Goal: Navigation & Orientation: Find specific page/section

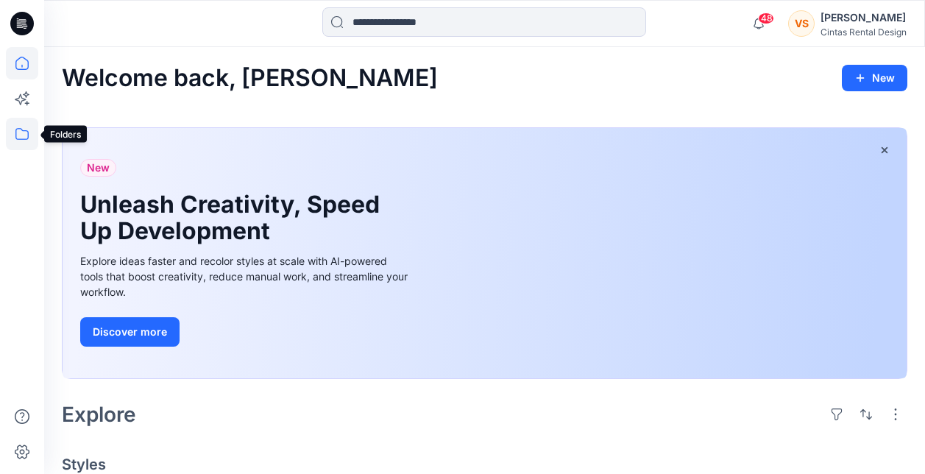
click at [24, 130] on icon at bounding box center [21, 134] width 13 height 12
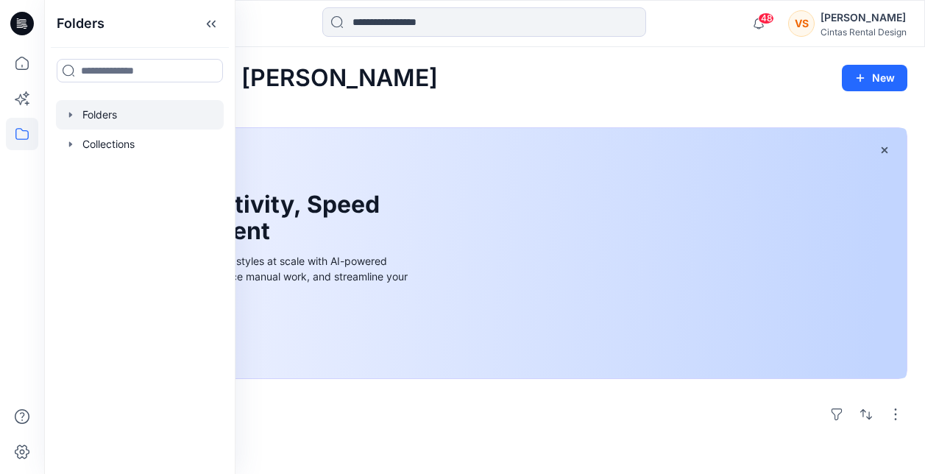
click at [106, 113] on div at bounding box center [140, 114] width 168 height 29
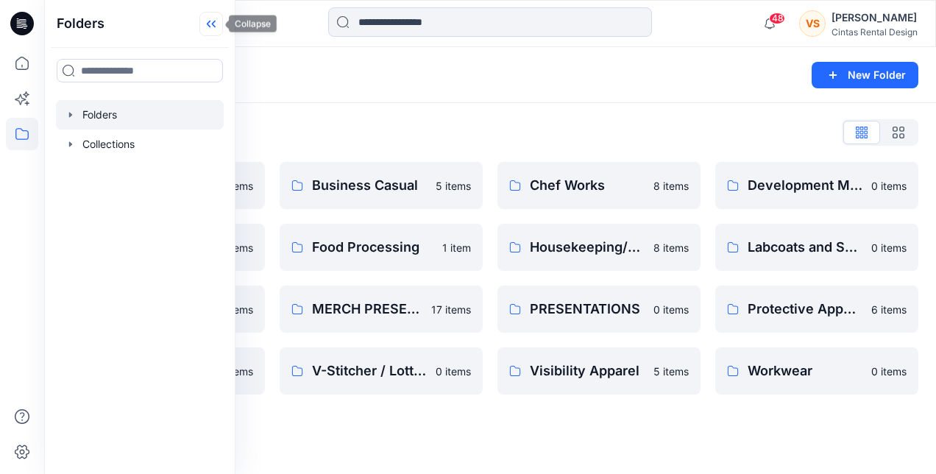
click at [212, 26] on icon at bounding box center [211, 24] width 24 height 24
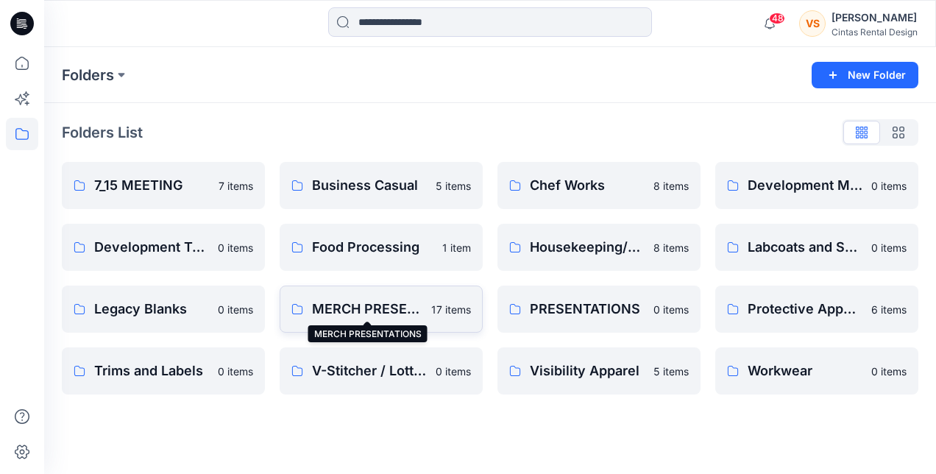
click at [389, 304] on p "MERCH PRESENTATIONS" at bounding box center [367, 309] width 110 height 21
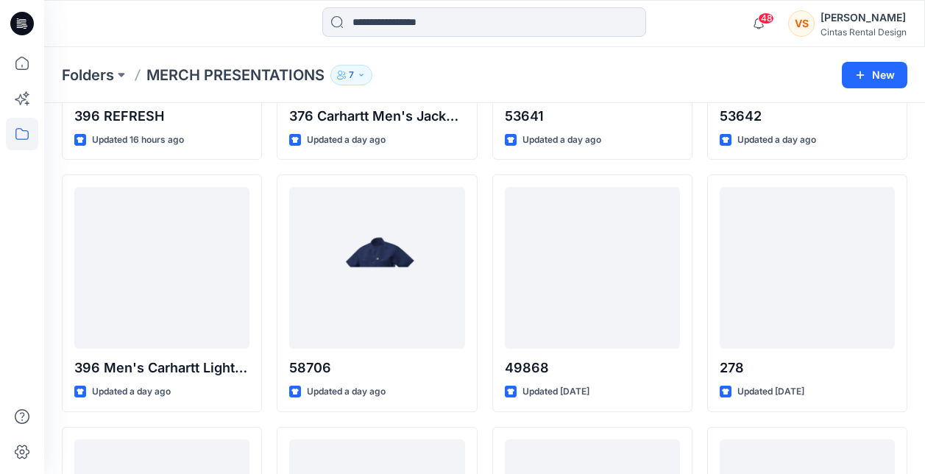
scroll to position [496, 0]
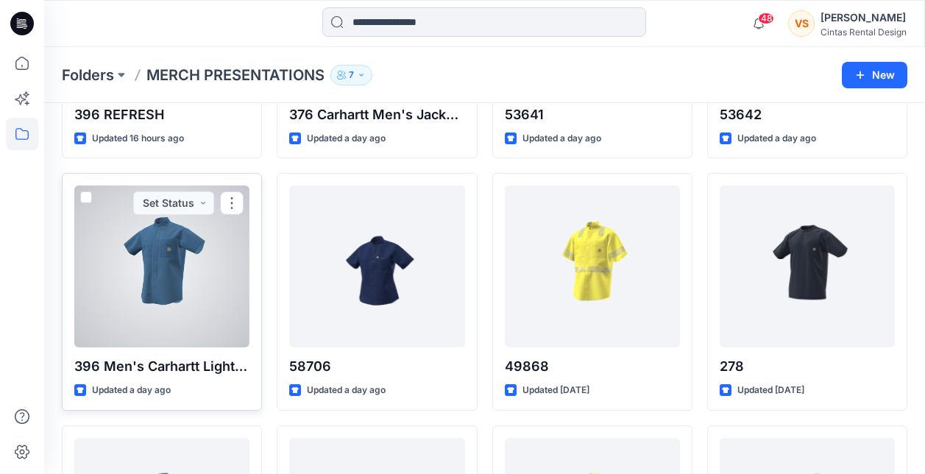
click at [173, 291] on div at bounding box center [161, 266] width 175 height 162
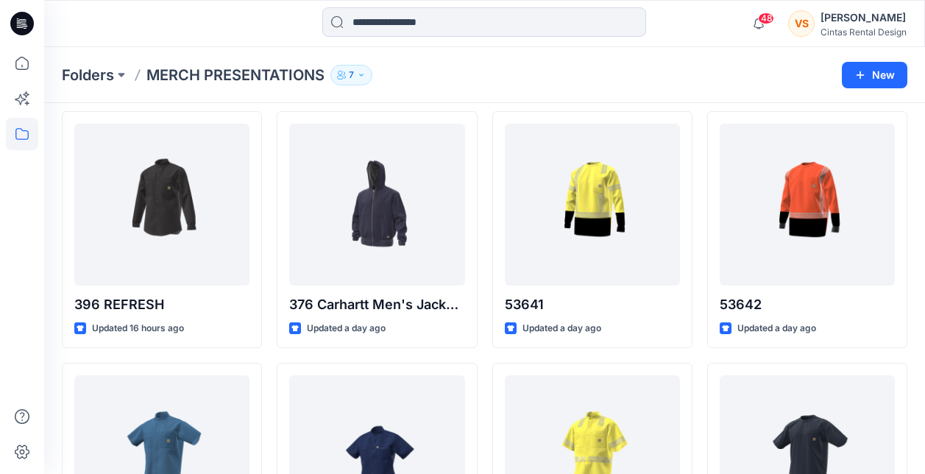
scroll to position [300, 0]
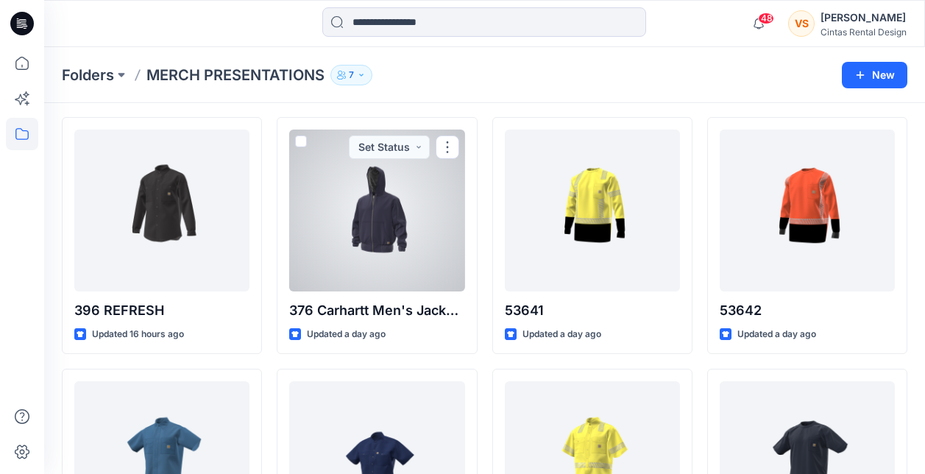
click at [430, 185] on div at bounding box center [376, 211] width 175 height 162
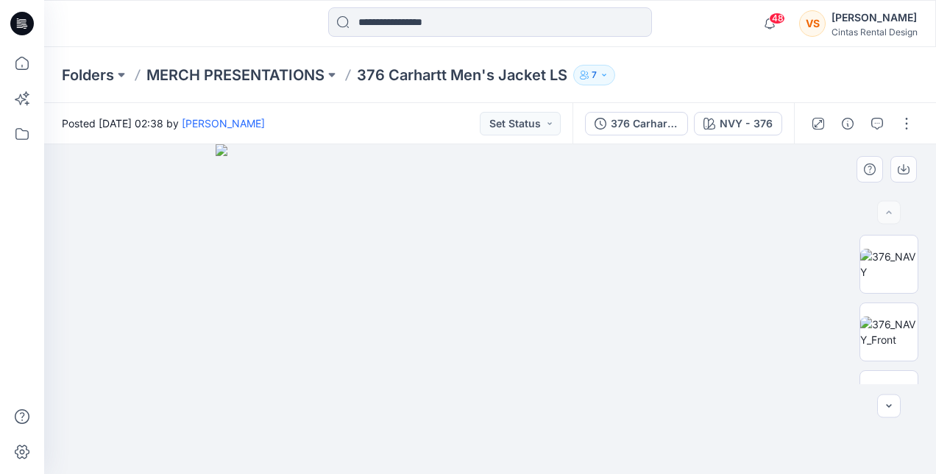
click at [472, 213] on img at bounding box center [491, 309] width 550 height 330
click at [296, 75] on p "MERCH PRESENTATIONS" at bounding box center [235, 75] width 178 height 21
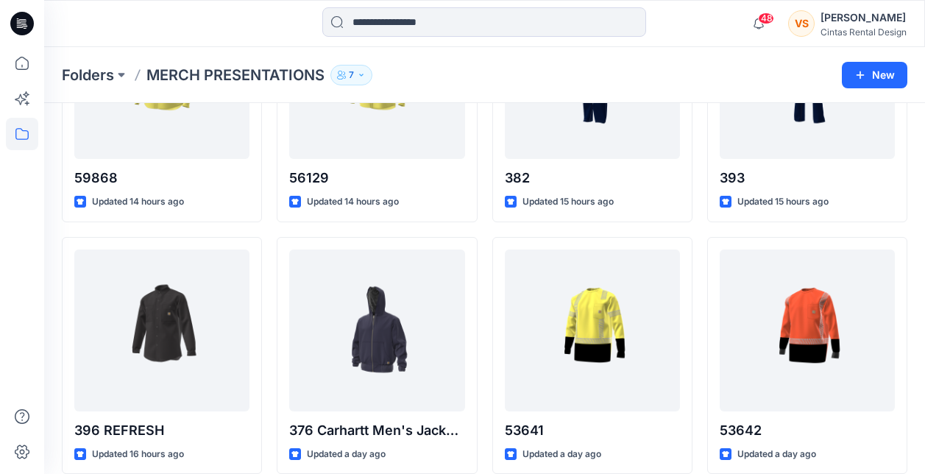
scroll to position [152, 0]
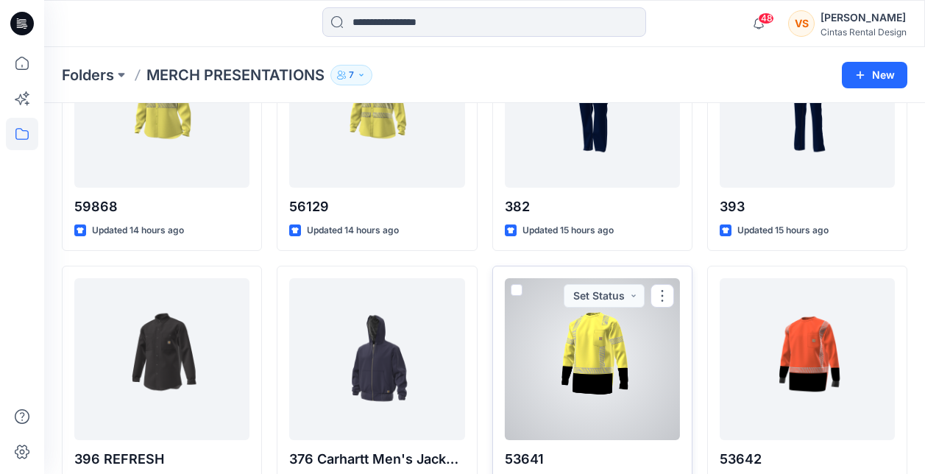
click at [600, 354] on div at bounding box center [592, 359] width 175 height 162
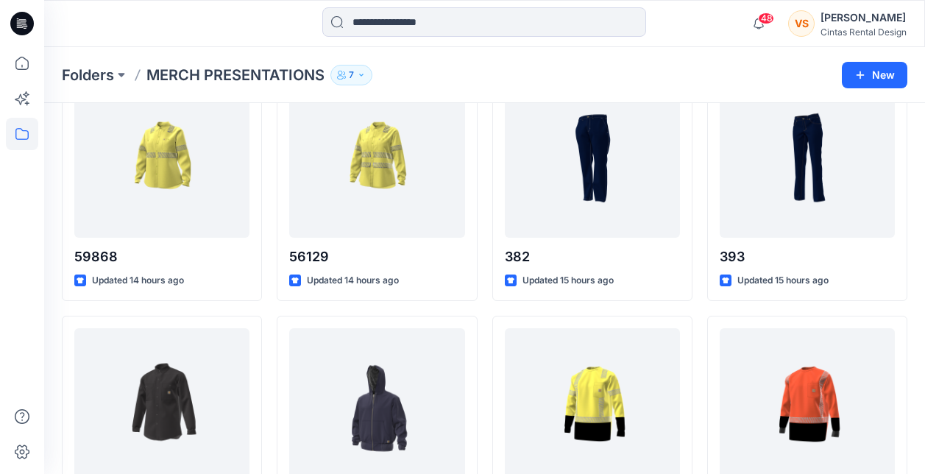
scroll to position [93, 0]
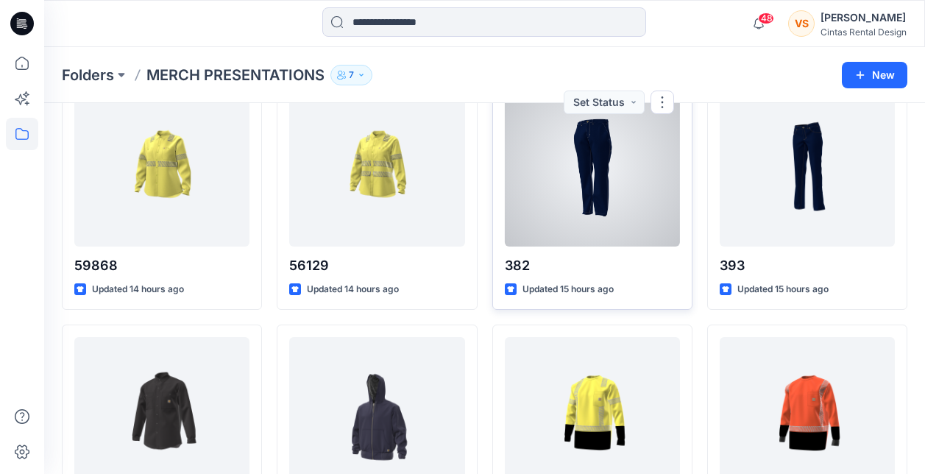
click at [596, 192] on div at bounding box center [592, 166] width 175 height 162
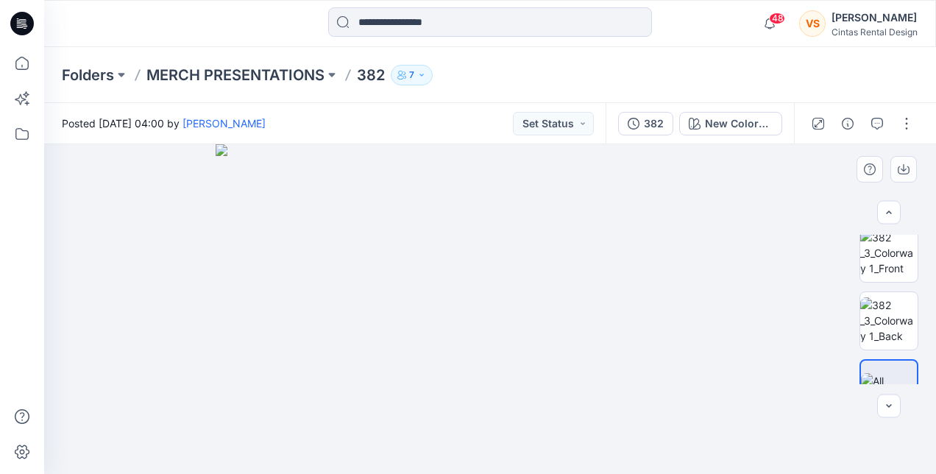
scroll to position [113, 0]
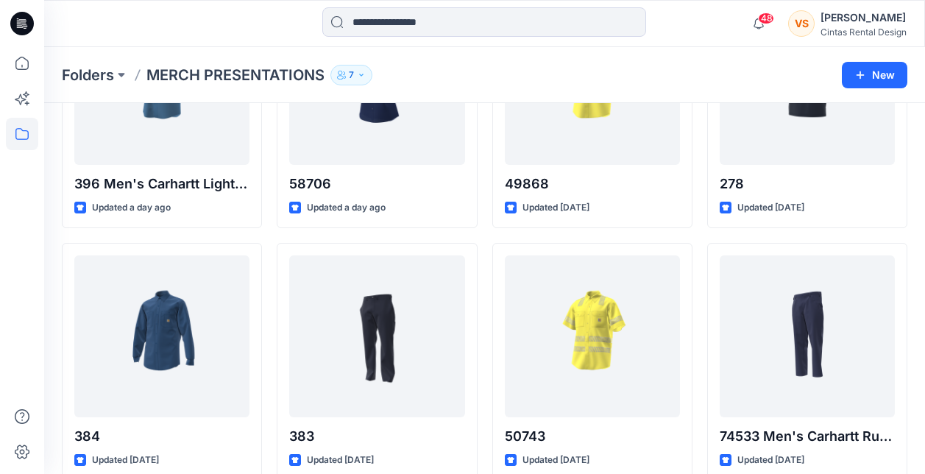
scroll to position [683, 0]
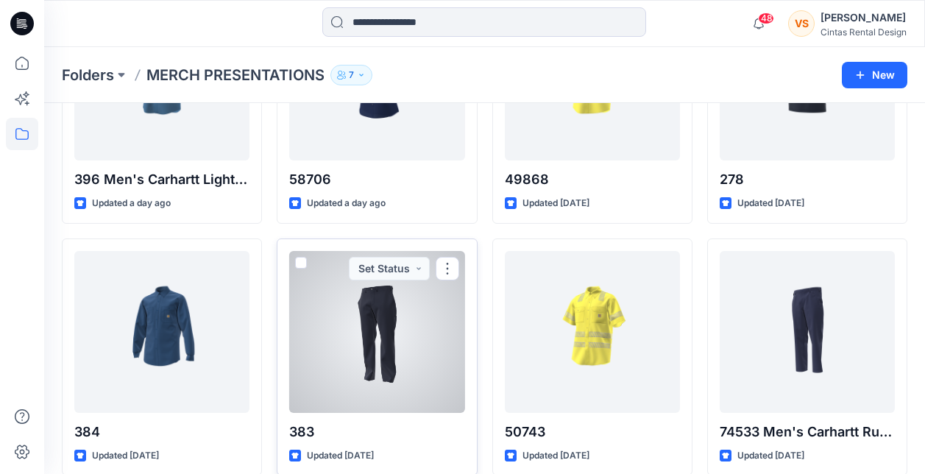
click at [369, 329] on div at bounding box center [376, 332] width 175 height 162
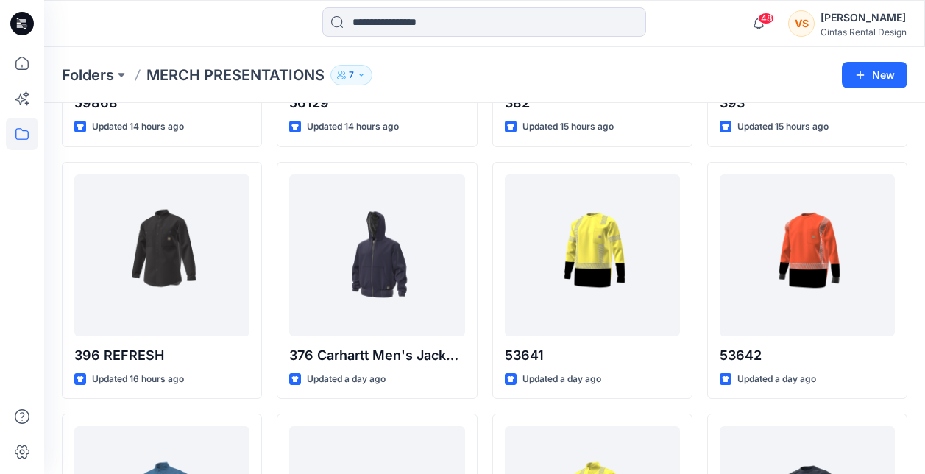
scroll to position [253, 0]
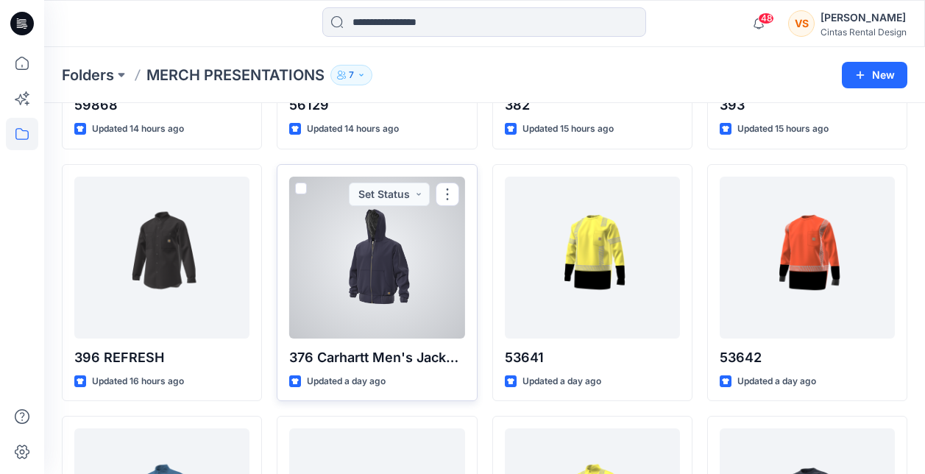
click at [375, 260] on div at bounding box center [376, 258] width 175 height 162
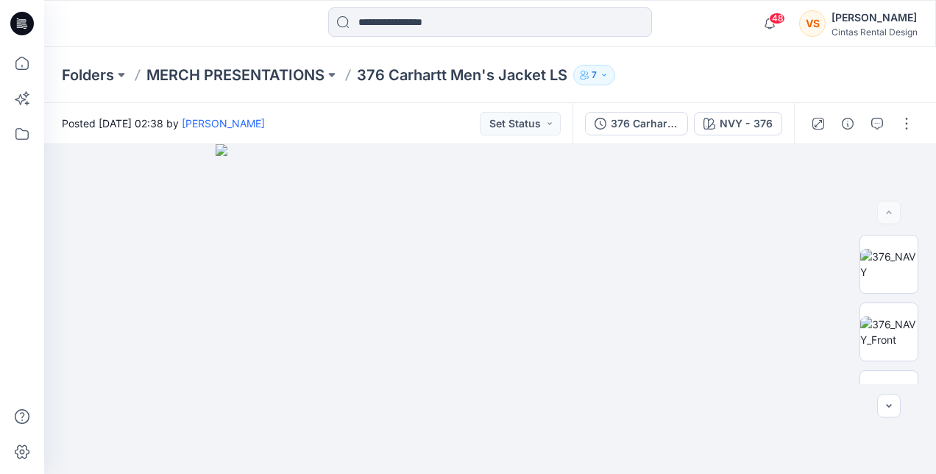
click at [11, 357] on div at bounding box center [22, 260] width 32 height 427
click at [15, 355] on div at bounding box center [22, 260] width 32 height 427
drag, startPoint x: 375, startPoint y: 257, endPoint x: 360, endPoint y: 271, distance: 20.3
click at [360, 271] on img at bounding box center [491, 309] width 550 height 330
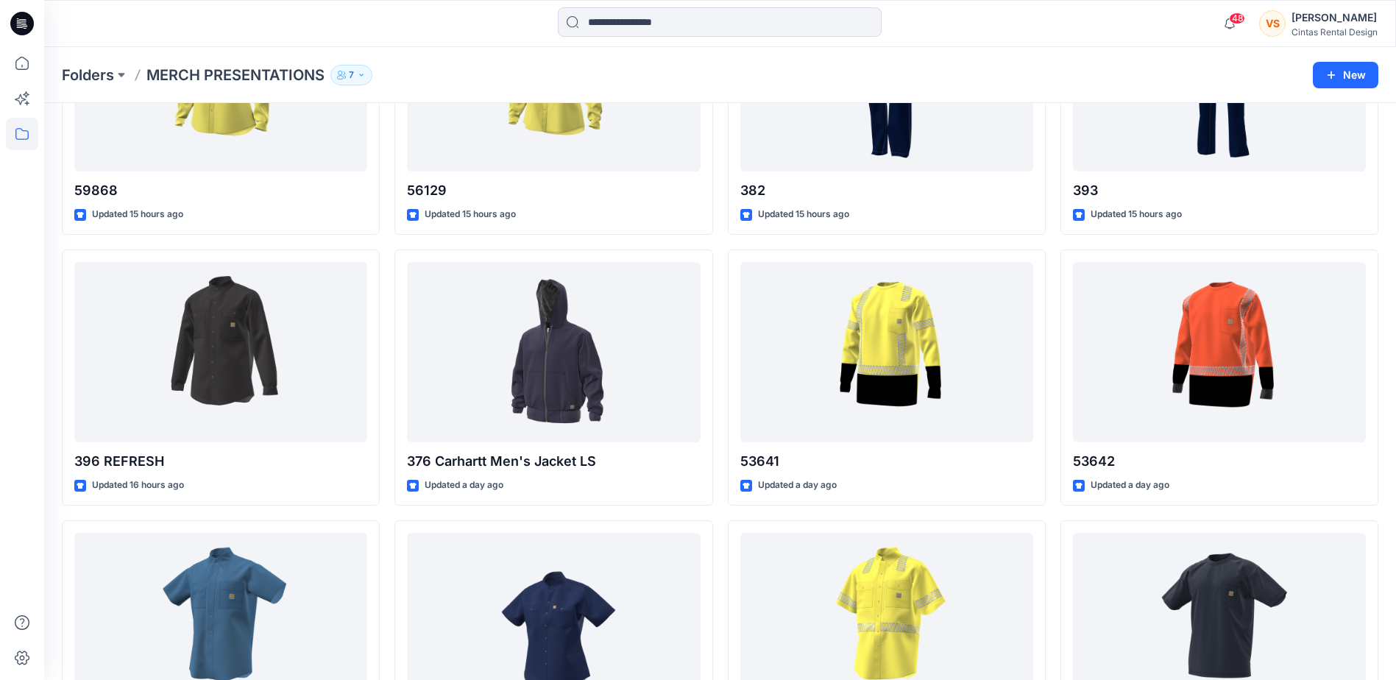
scroll to position [179, 0]
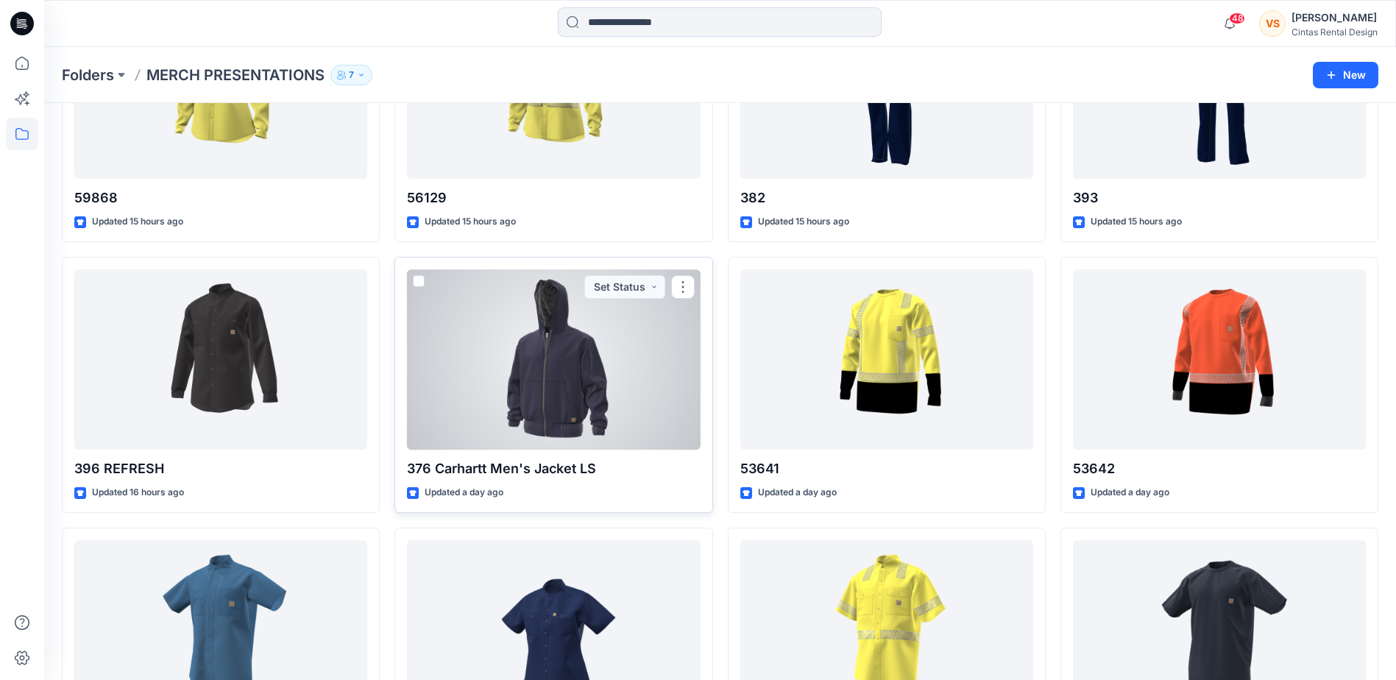
click at [588, 388] on div at bounding box center [553, 359] width 293 height 180
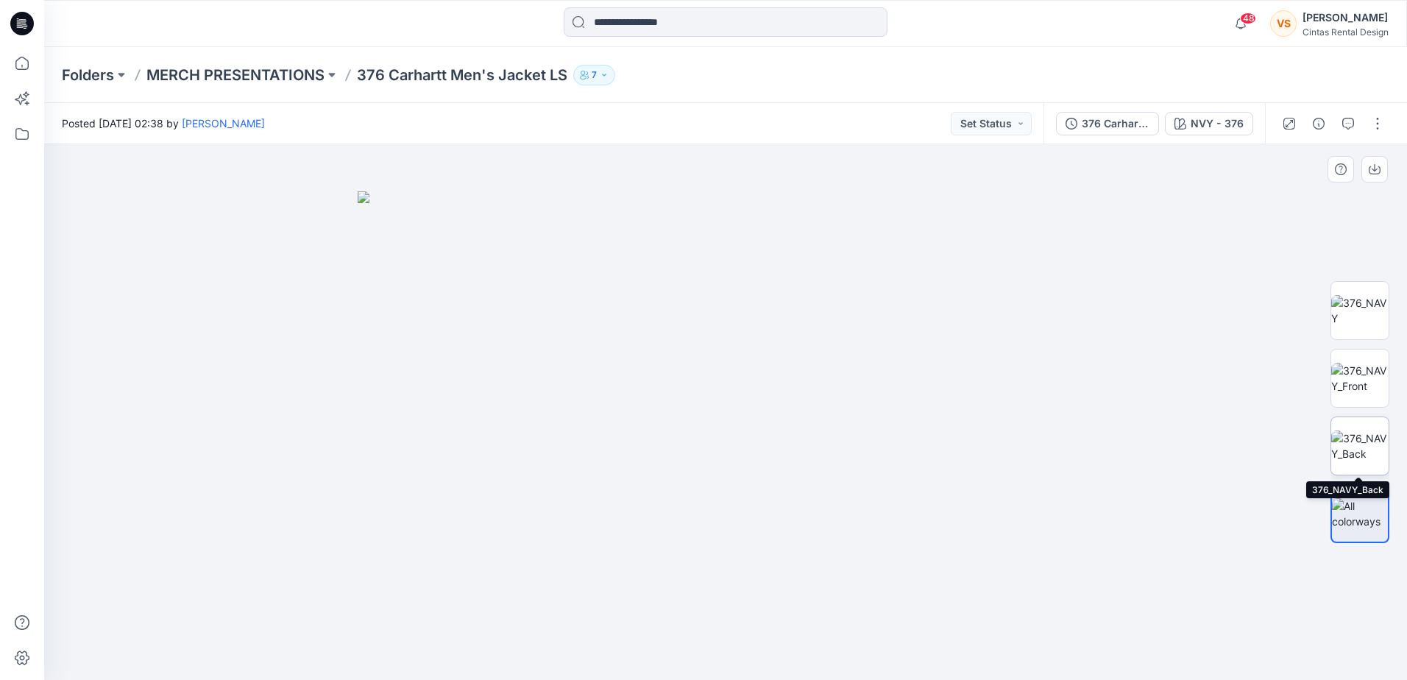
click at [935, 451] on img at bounding box center [1359, 445] width 57 height 31
click at [935, 373] on img at bounding box center [1359, 378] width 57 height 31
click at [739, 288] on img at bounding box center [726, 412] width 536 height 536
click at [935, 308] on img at bounding box center [1359, 310] width 57 height 31
click at [258, 66] on p "MERCH PRESENTATIONS" at bounding box center [235, 75] width 178 height 21
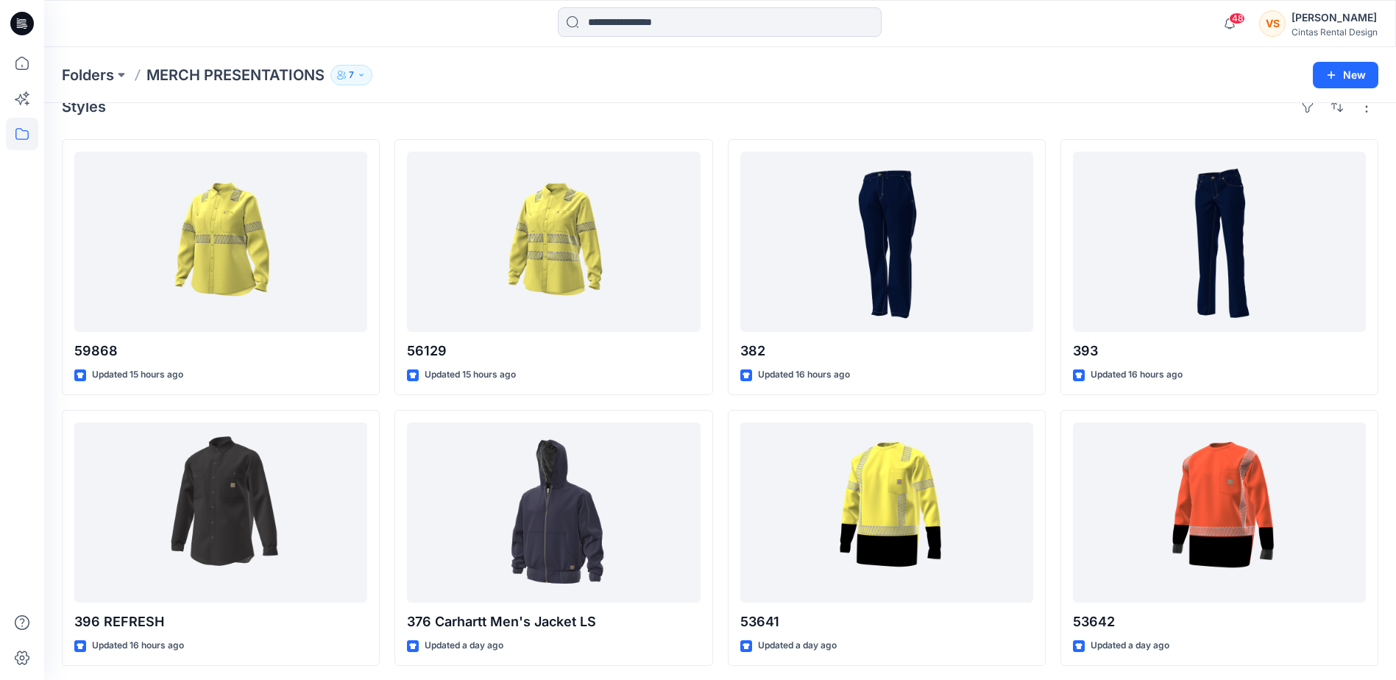
scroll to position [21, 0]
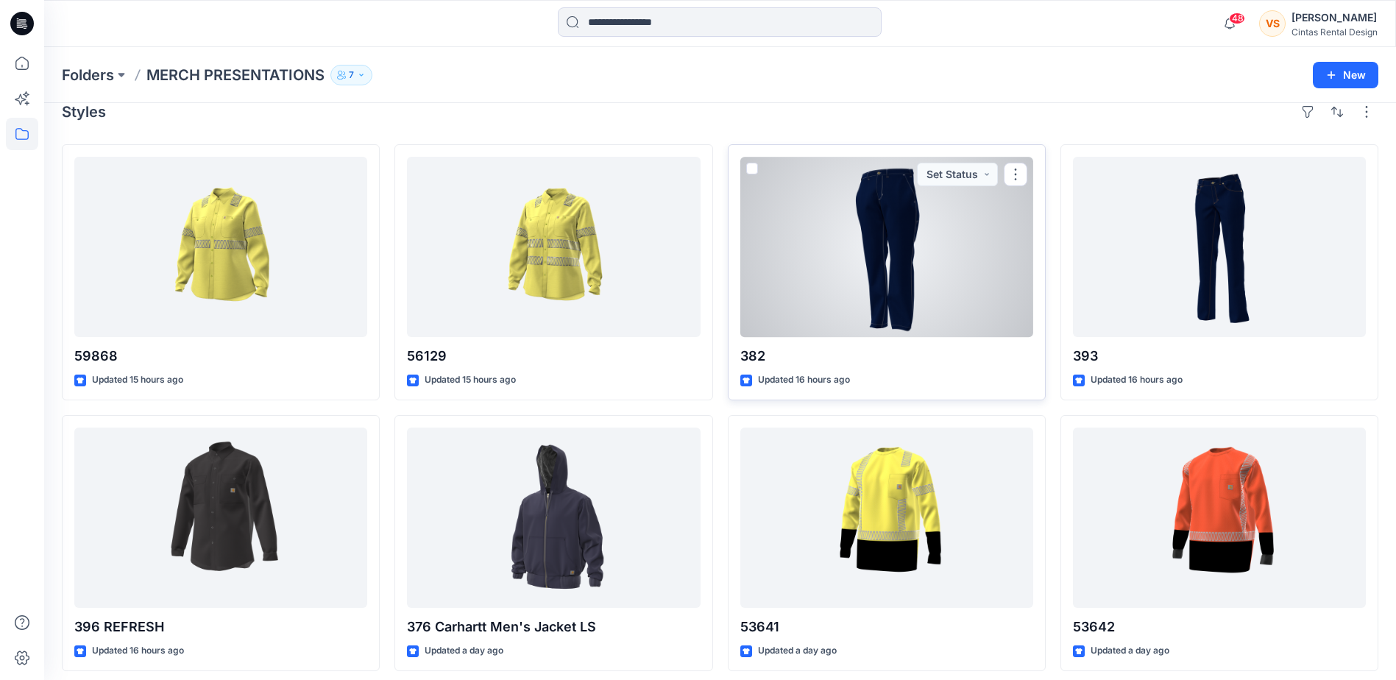
click at [876, 225] on div at bounding box center [886, 247] width 293 height 180
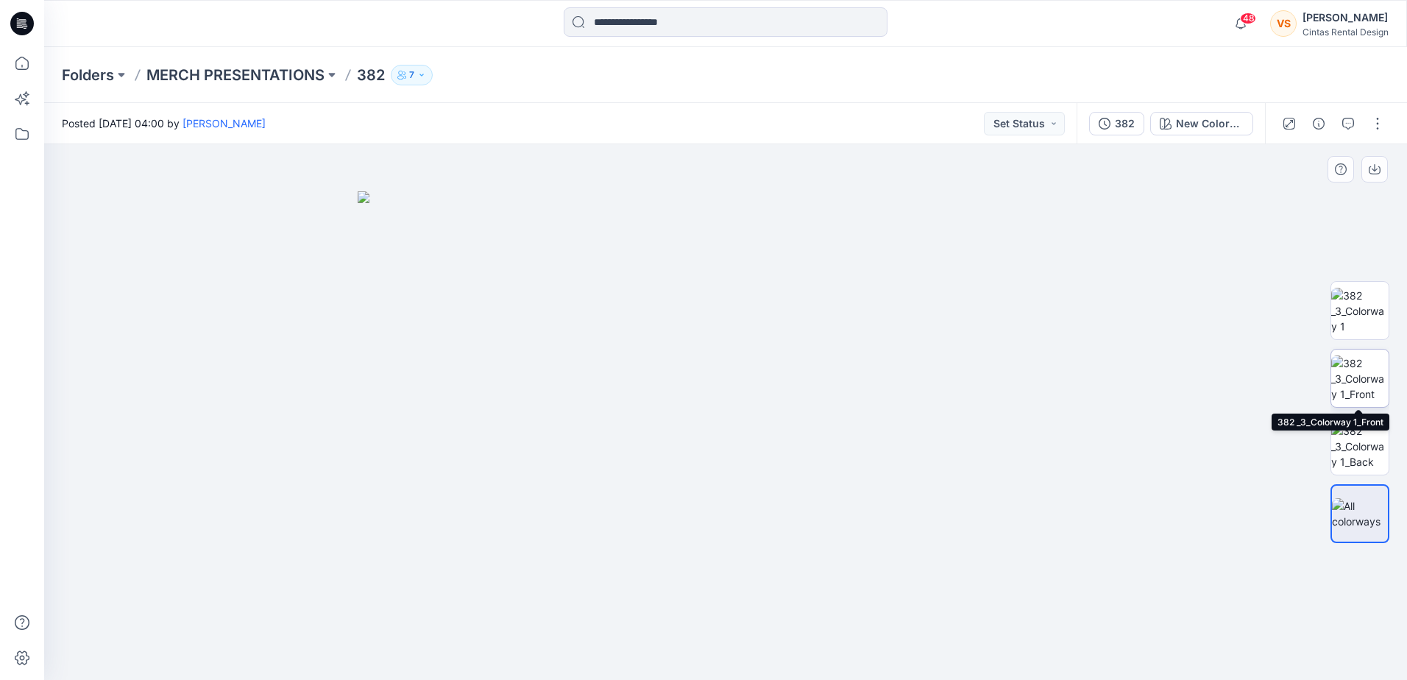
click at [935, 374] on img at bounding box center [1359, 378] width 57 height 46
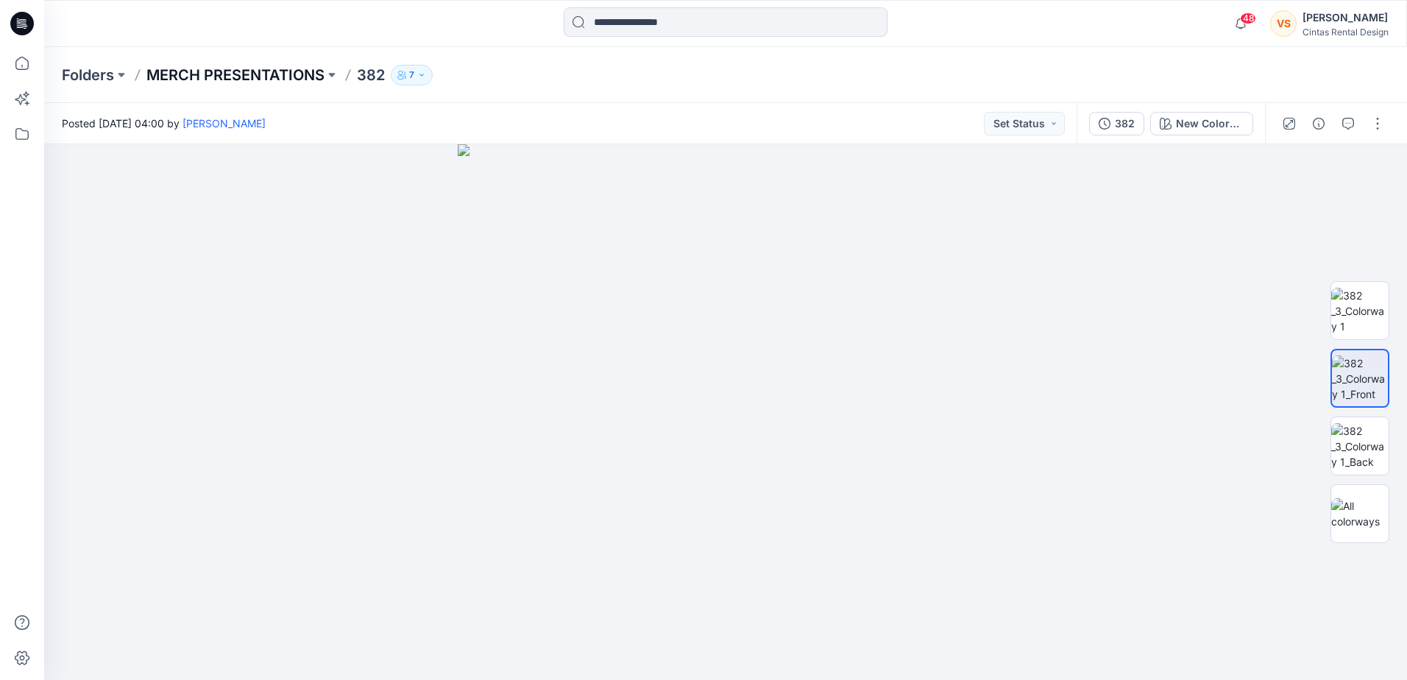
click at [269, 77] on p "MERCH PRESENTATIONS" at bounding box center [235, 75] width 178 height 21
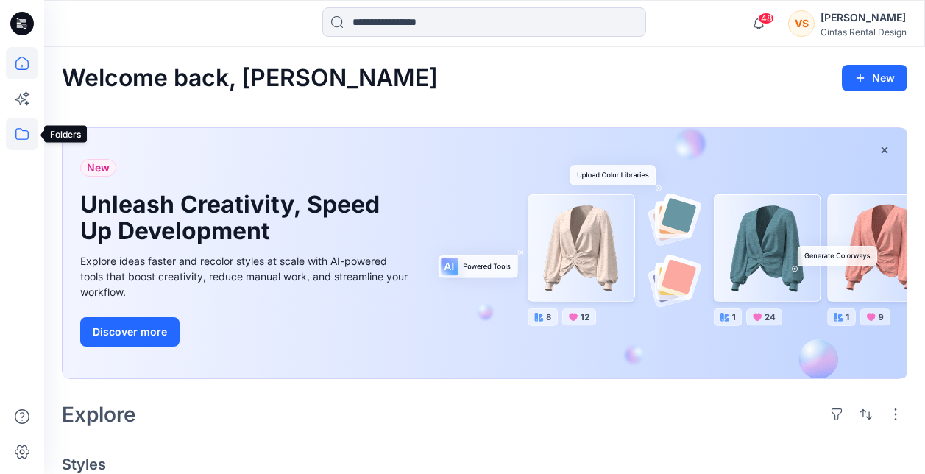
click at [23, 131] on icon at bounding box center [22, 134] width 32 height 32
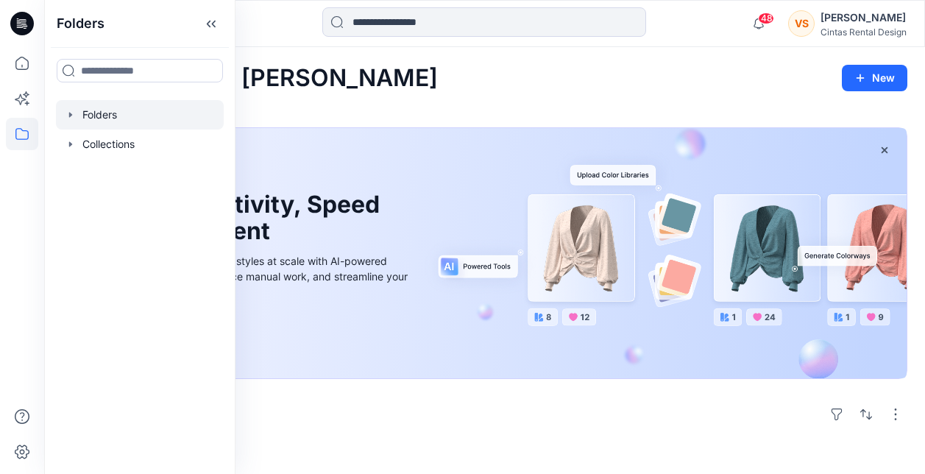
click at [109, 114] on div at bounding box center [140, 114] width 168 height 29
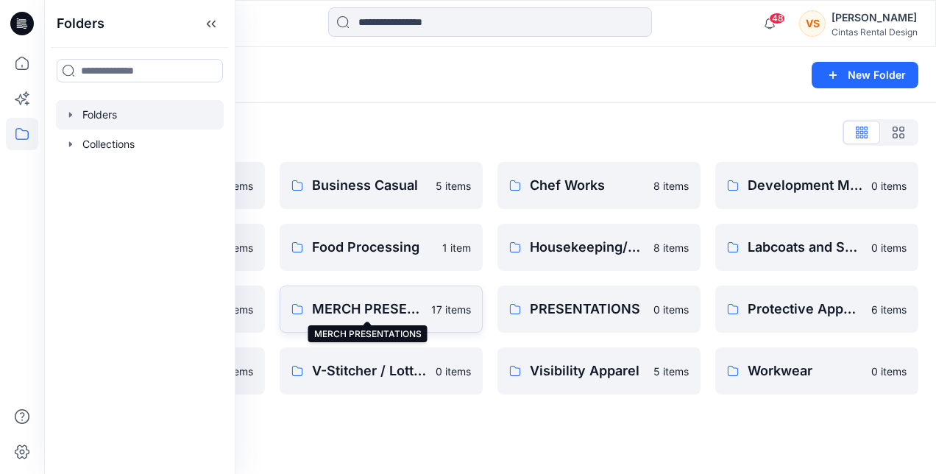
click at [383, 305] on p "MERCH PRESENTATIONS" at bounding box center [367, 309] width 110 height 21
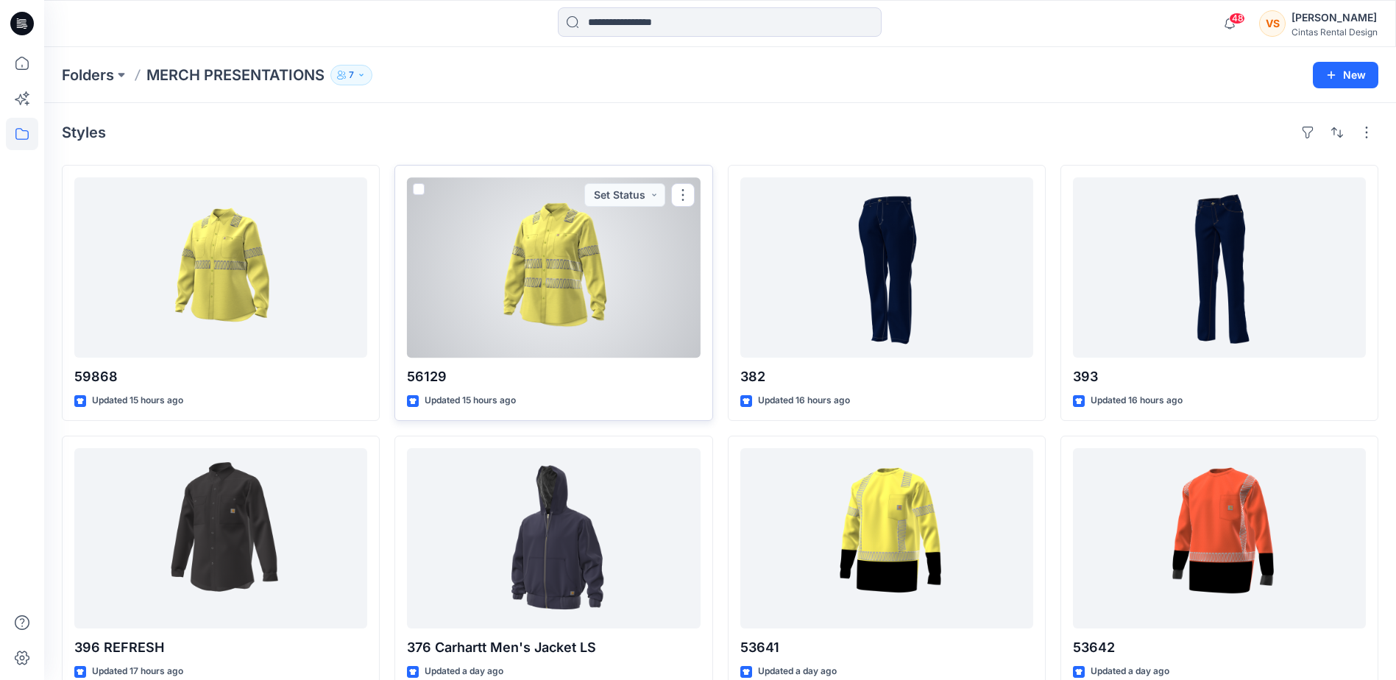
click at [482, 284] on div at bounding box center [553, 267] width 293 height 180
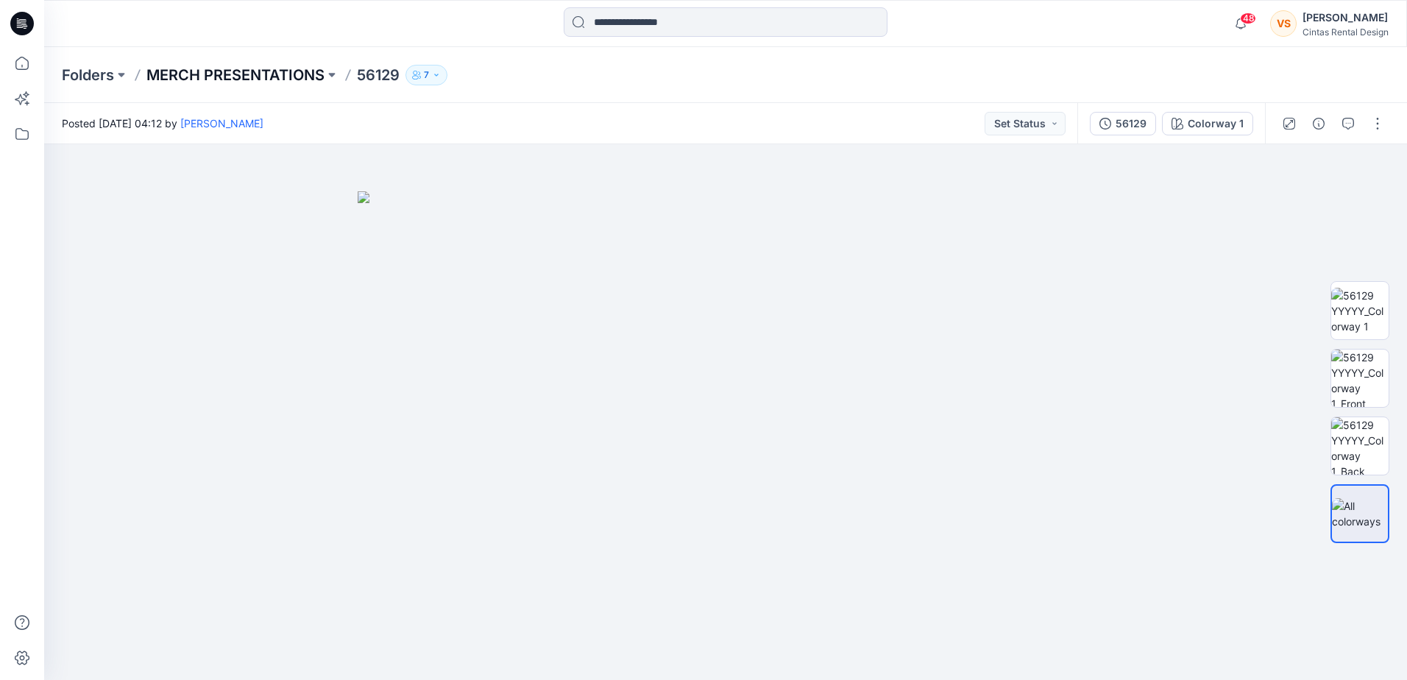
click at [258, 77] on p "MERCH PRESENTATIONS" at bounding box center [235, 75] width 178 height 21
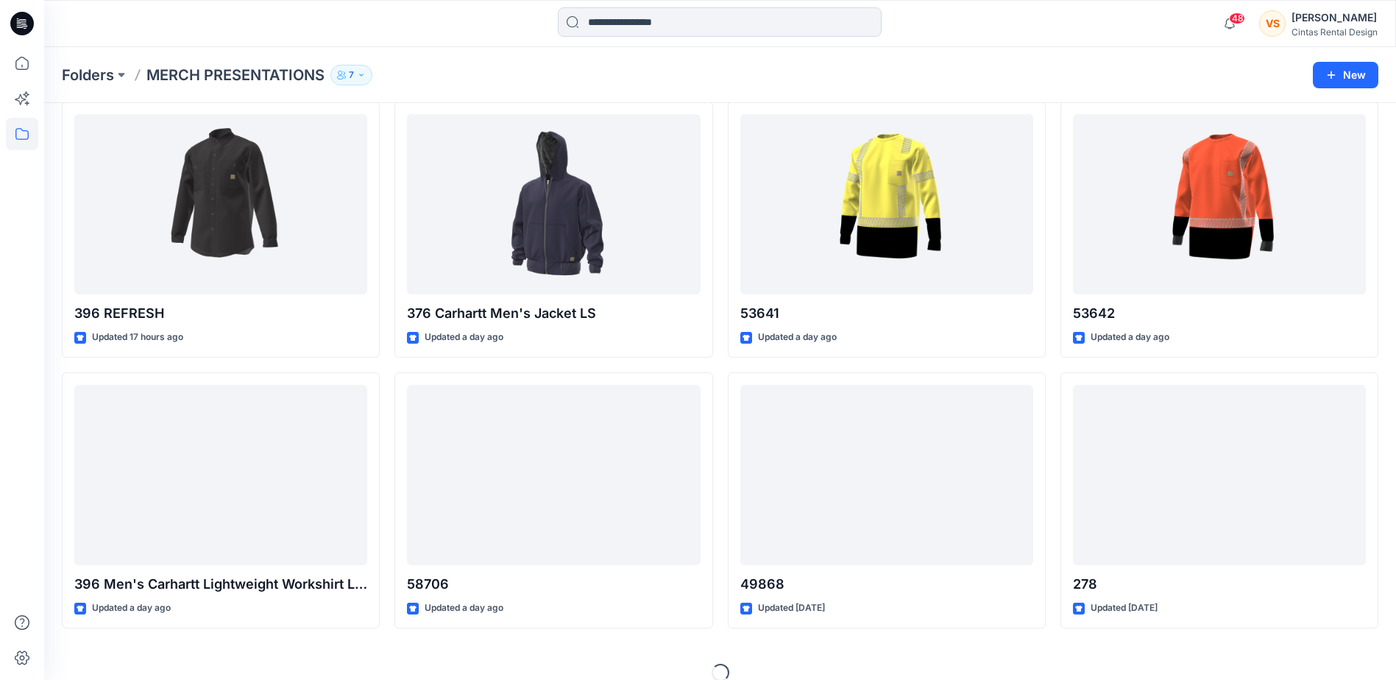
scroll to position [351, 0]
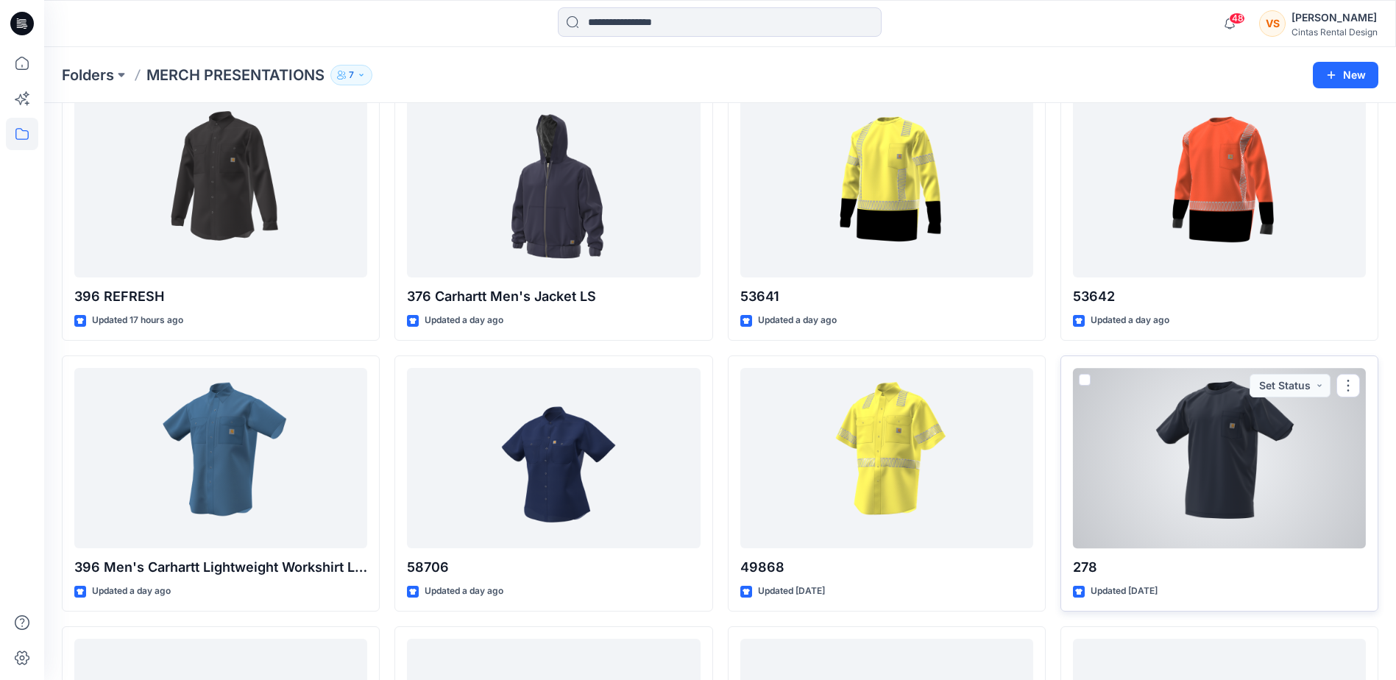
click at [924, 469] on div at bounding box center [1219, 458] width 293 height 180
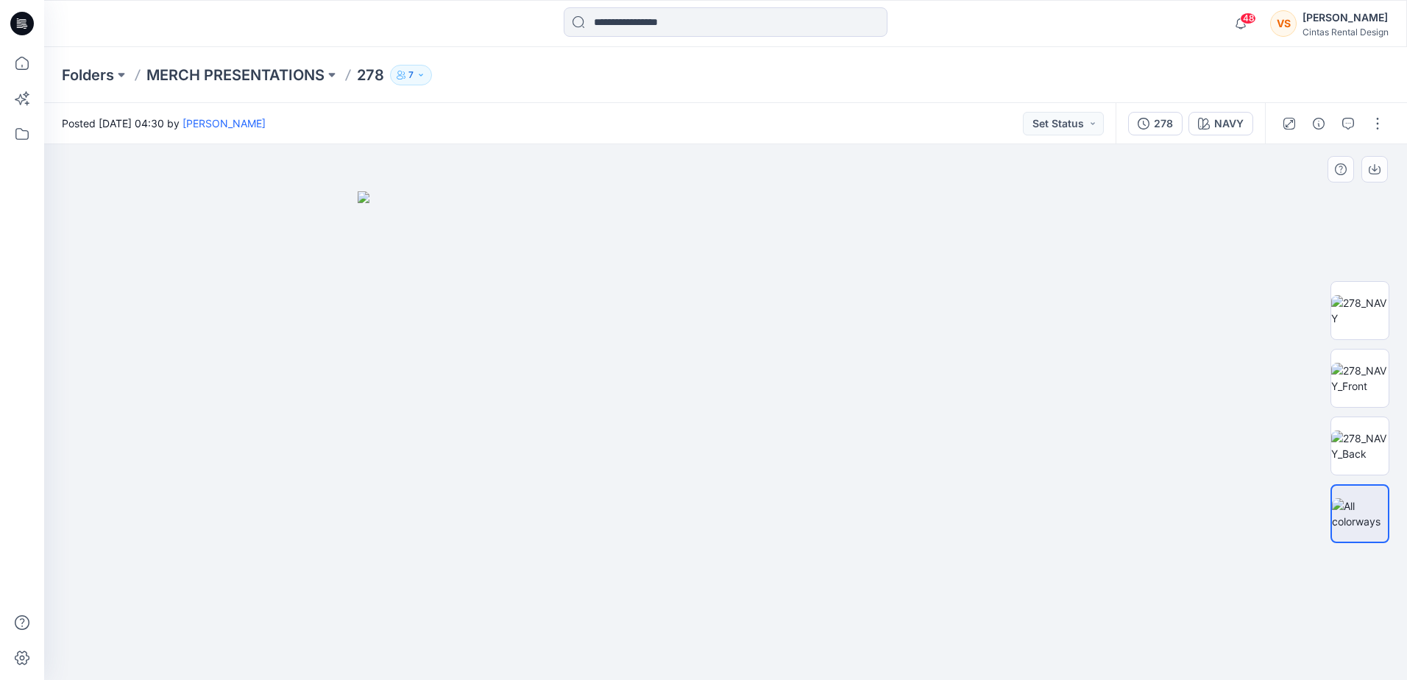
click at [774, 330] on img at bounding box center [726, 435] width 736 height 489
click at [755, 322] on img at bounding box center [726, 435] width 736 height 489
click at [19, 149] on icon at bounding box center [22, 134] width 32 height 32
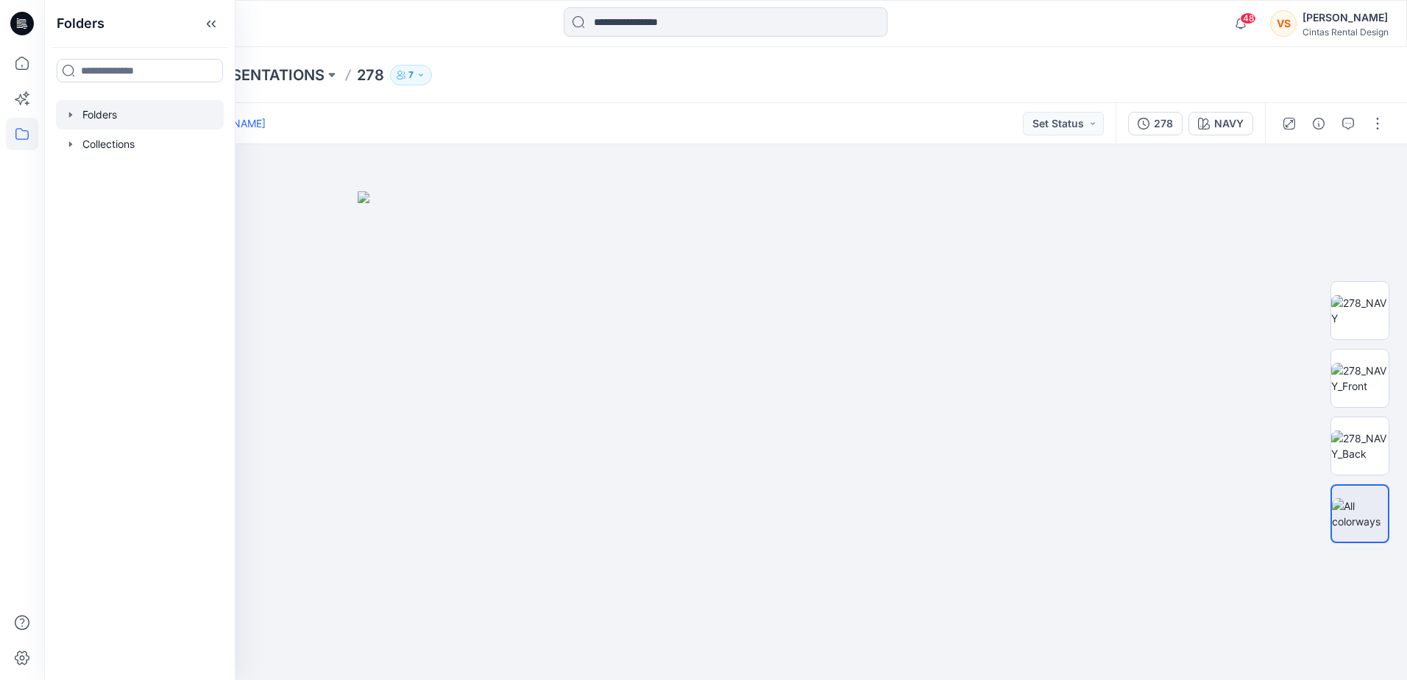
click at [96, 116] on div at bounding box center [140, 114] width 168 height 29
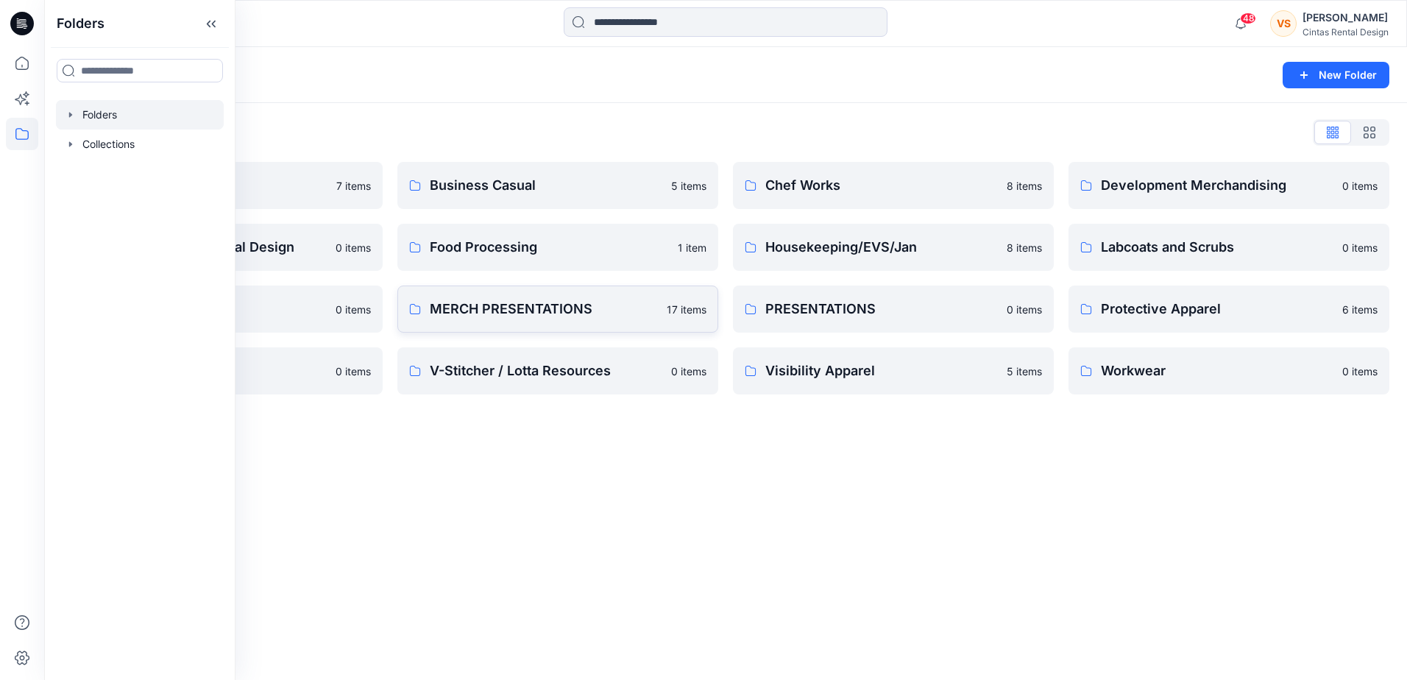
click at [527, 316] on p "MERCH PRESENTATIONS" at bounding box center [544, 309] width 228 height 21
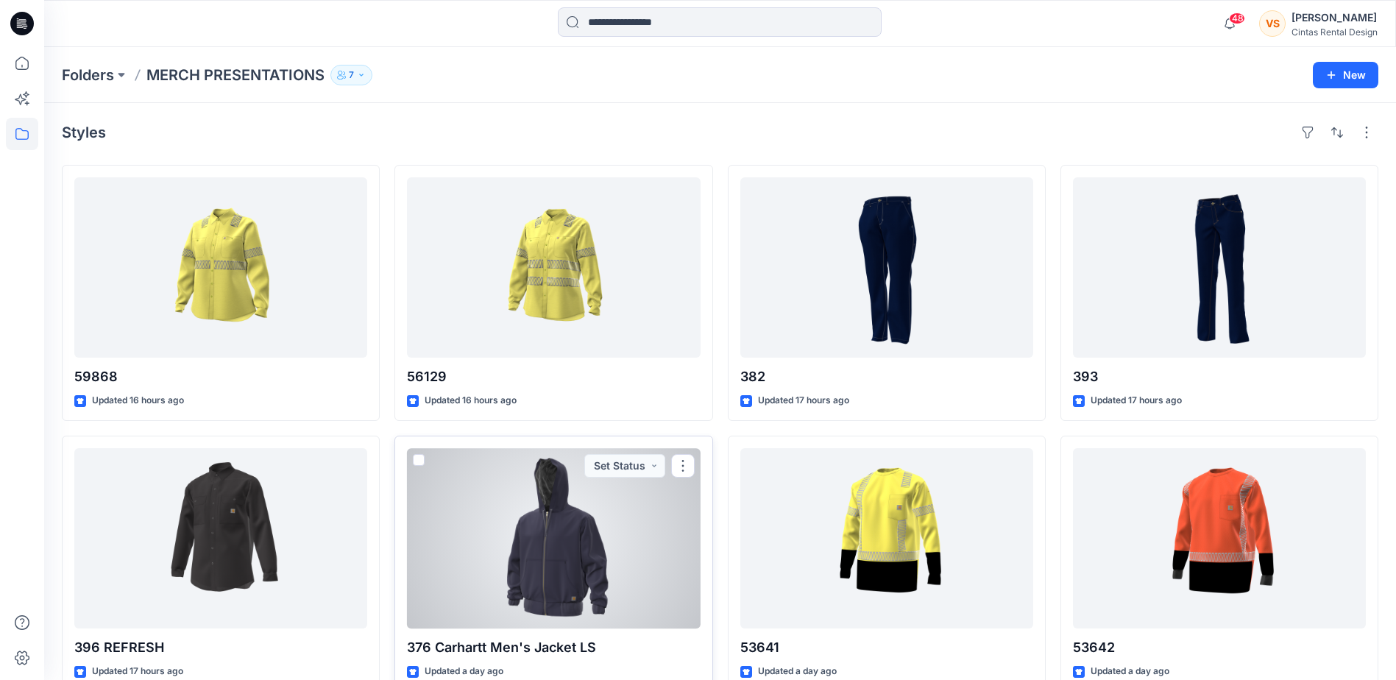
click at [531, 473] on div at bounding box center [553, 538] width 293 height 180
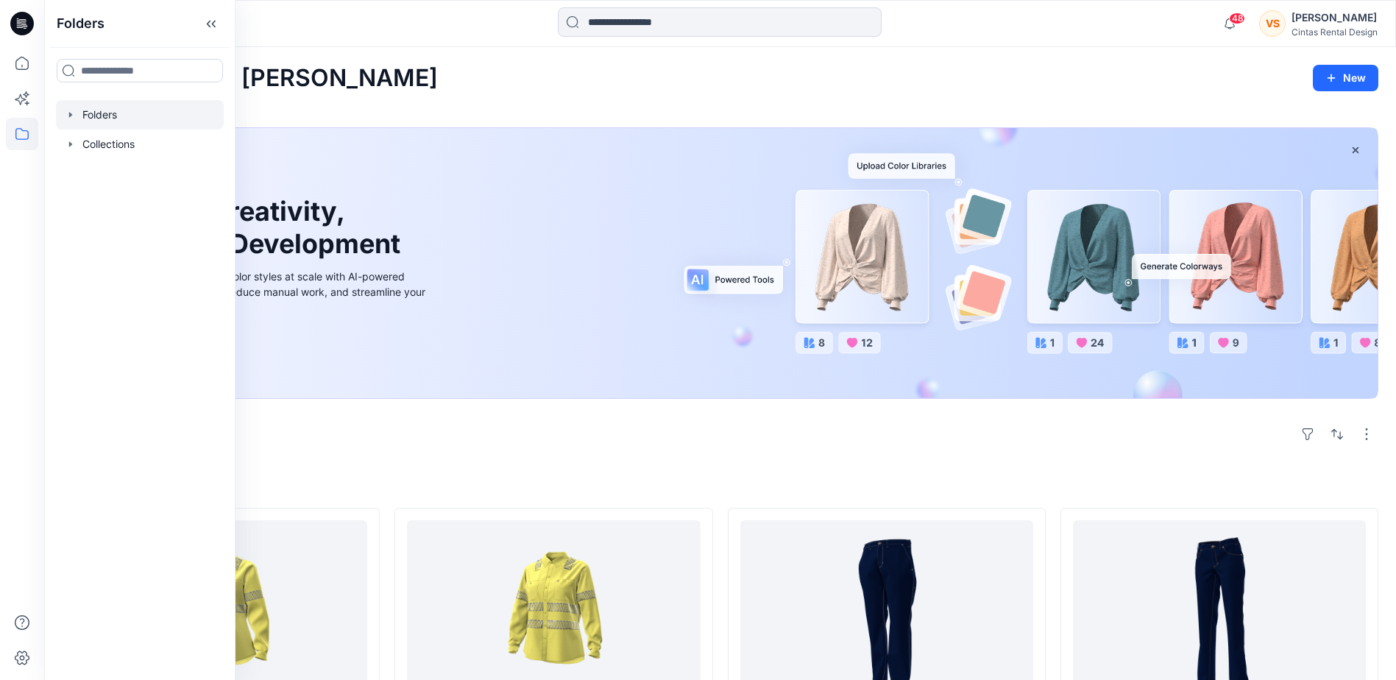
click at [104, 109] on div at bounding box center [140, 114] width 168 height 29
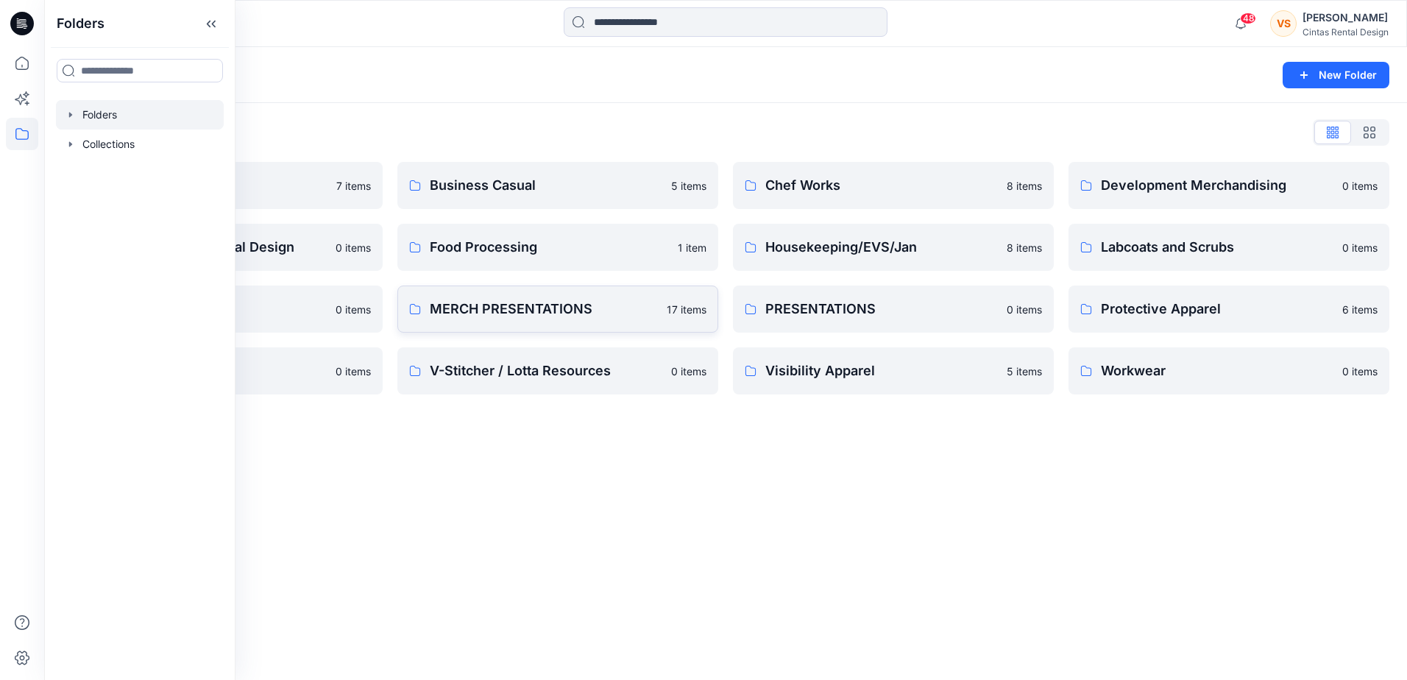
click at [490, 308] on p "MERCH PRESENTATIONS" at bounding box center [544, 309] width 228 height 21
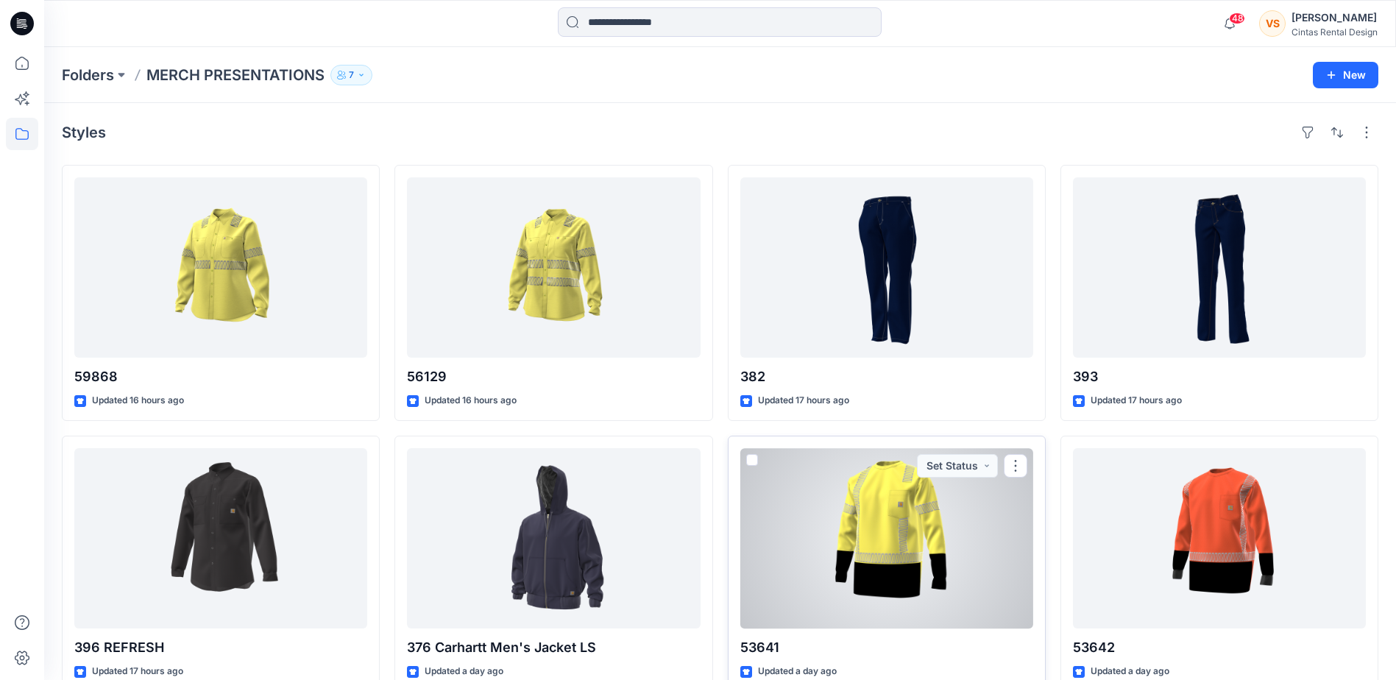
click at [897, 522] on div at bounding box center [886, 538] width 293 height 180
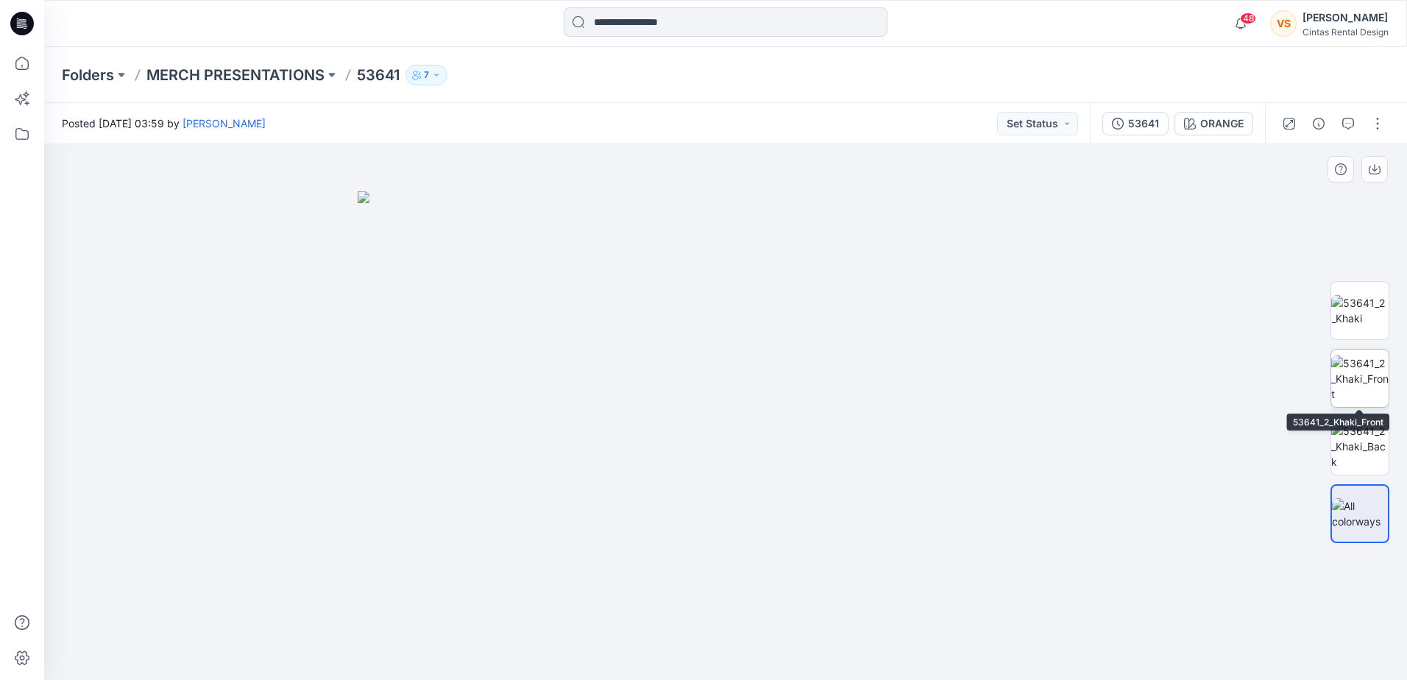
click at [1352, 386] on img at bounding box center [1359, 378] width 57 height 46
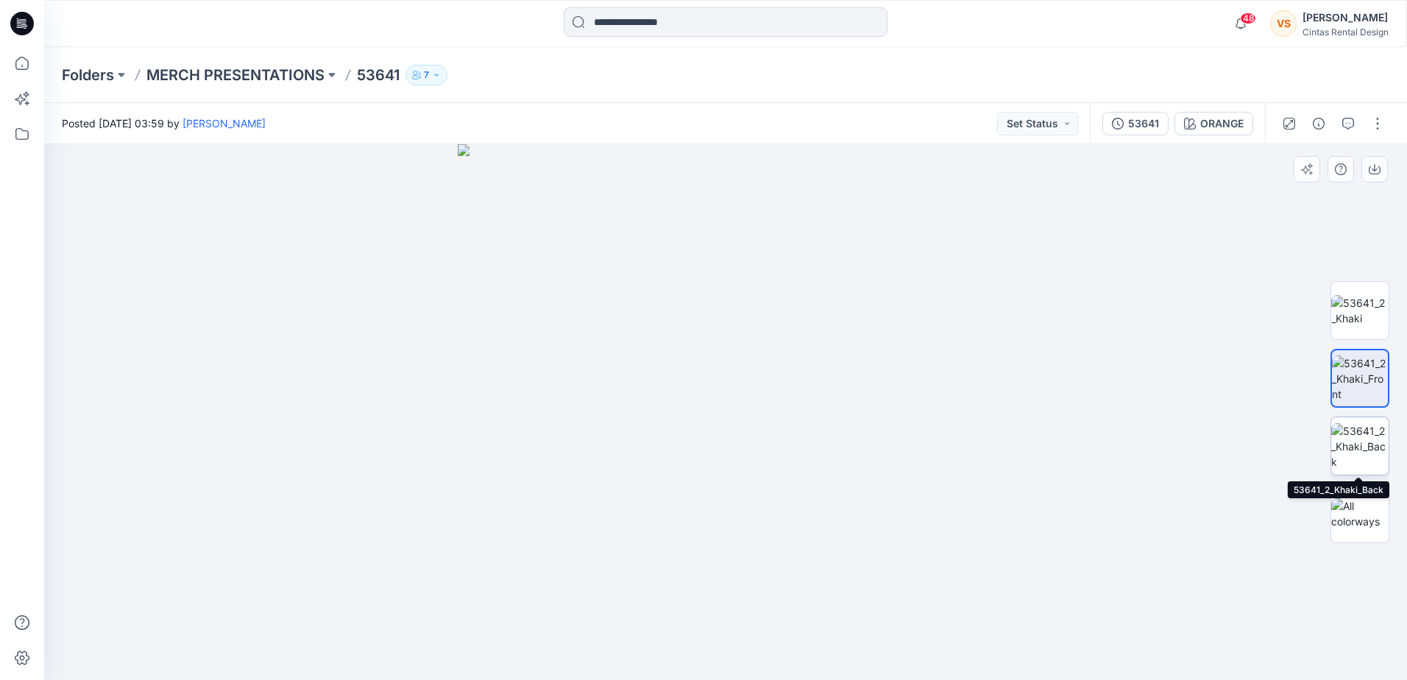
click at [1361, 450] on img at bounding box center [1359, 446] width 57 height 46
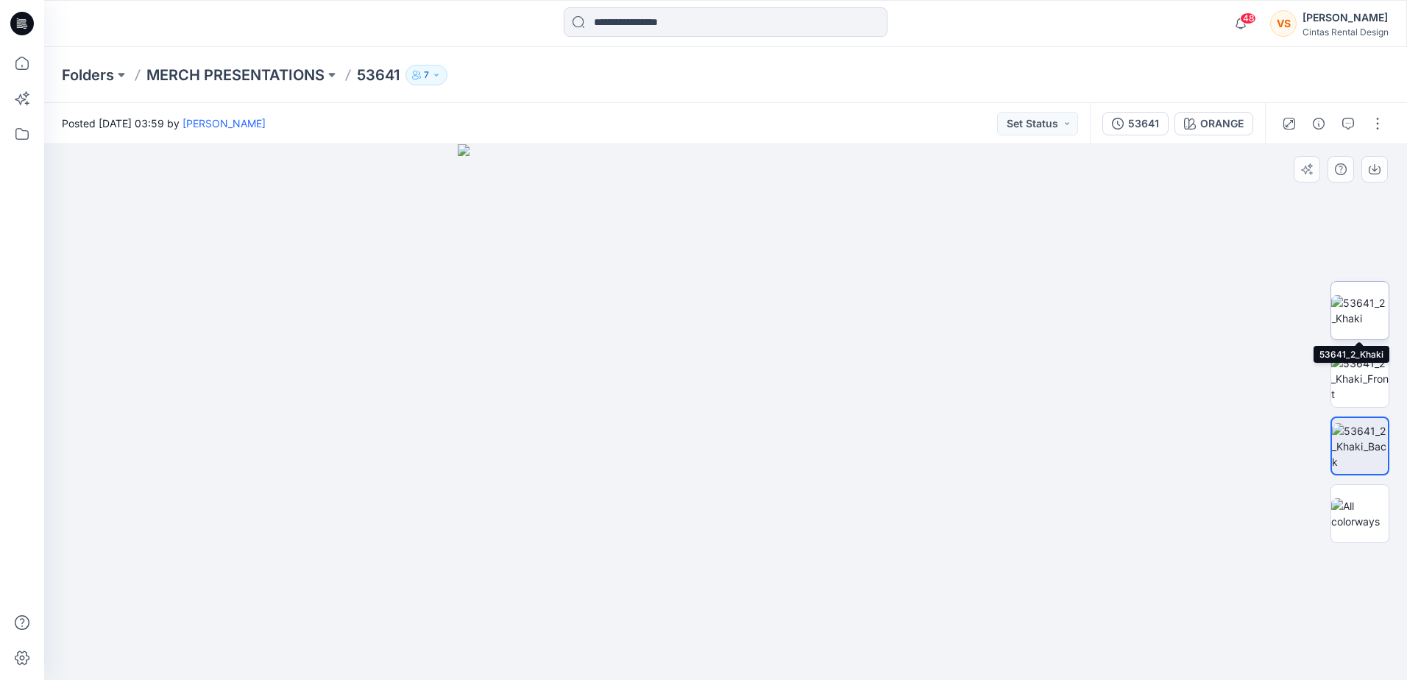
click at [1356, 305] on img at bounding box center [1359, 310] width 57 height 31
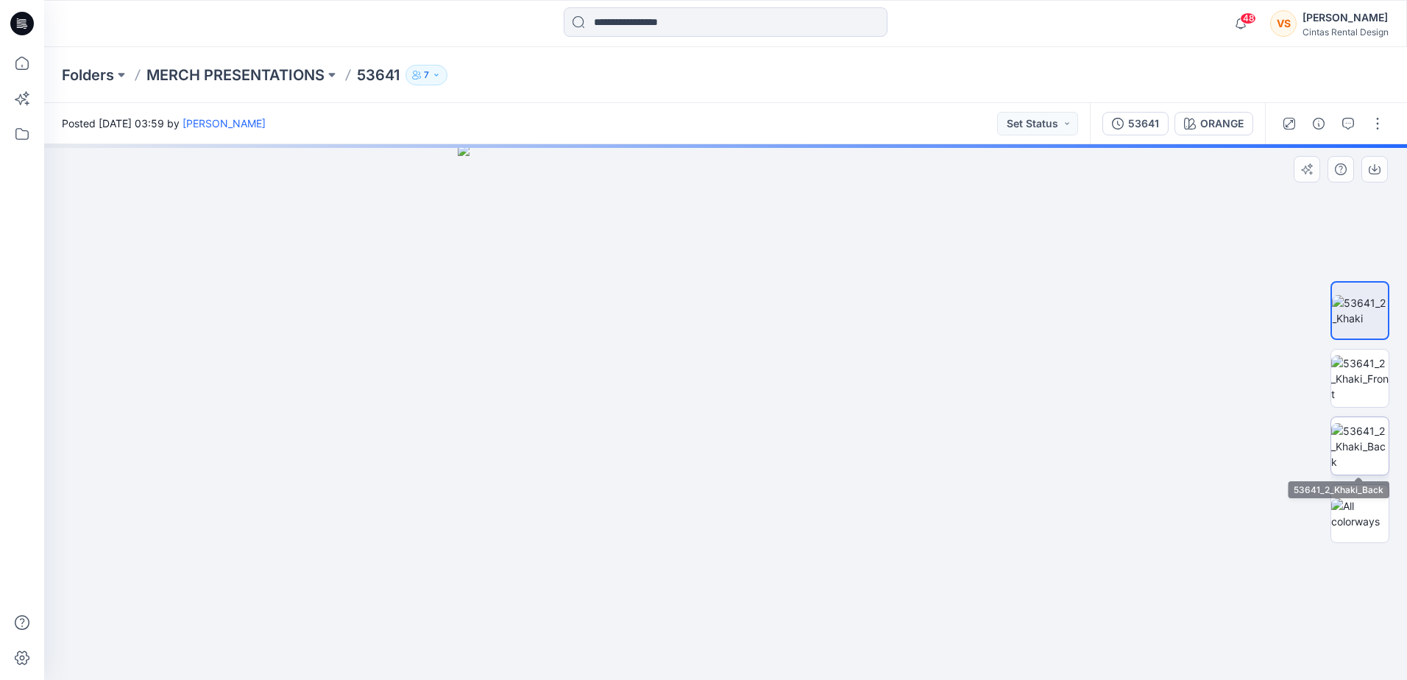
click at [1350, 452] on img at bounding box center [1359, 446] width 57 height 46
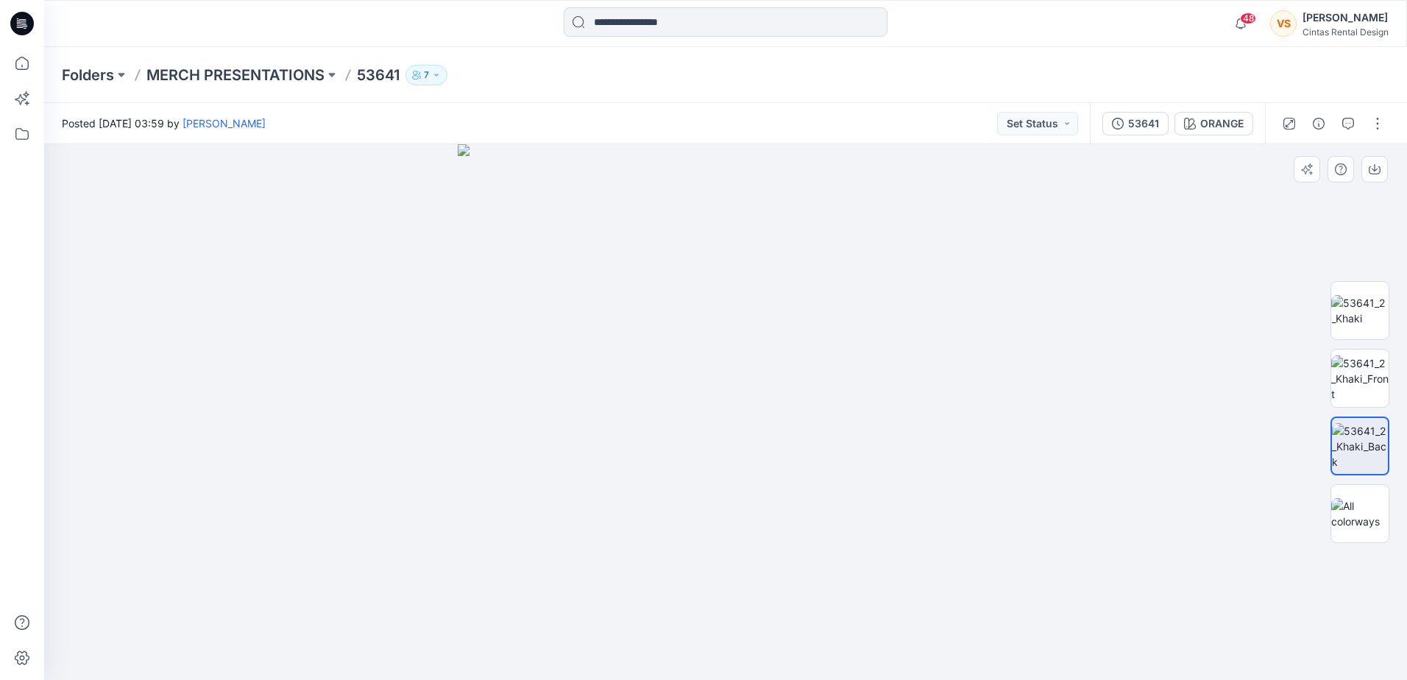
drag, startPoint x: 664, startPoint y: 235, endPoint x: 678, endPoint y: 220, distance: 20.8
click at [678, 220] on img at bounding box center [726, 412] width 536 height 536
click at [759, 364] on img at bounding box center [726, 412] width 536 height 536
click at [1371, 372] on img at bounding box center [1359, 378] width 57 height 46
click at [288, 72] on p "MERCH PRESENTATIONS" at bounding box center [235, 75] width 178 height 21
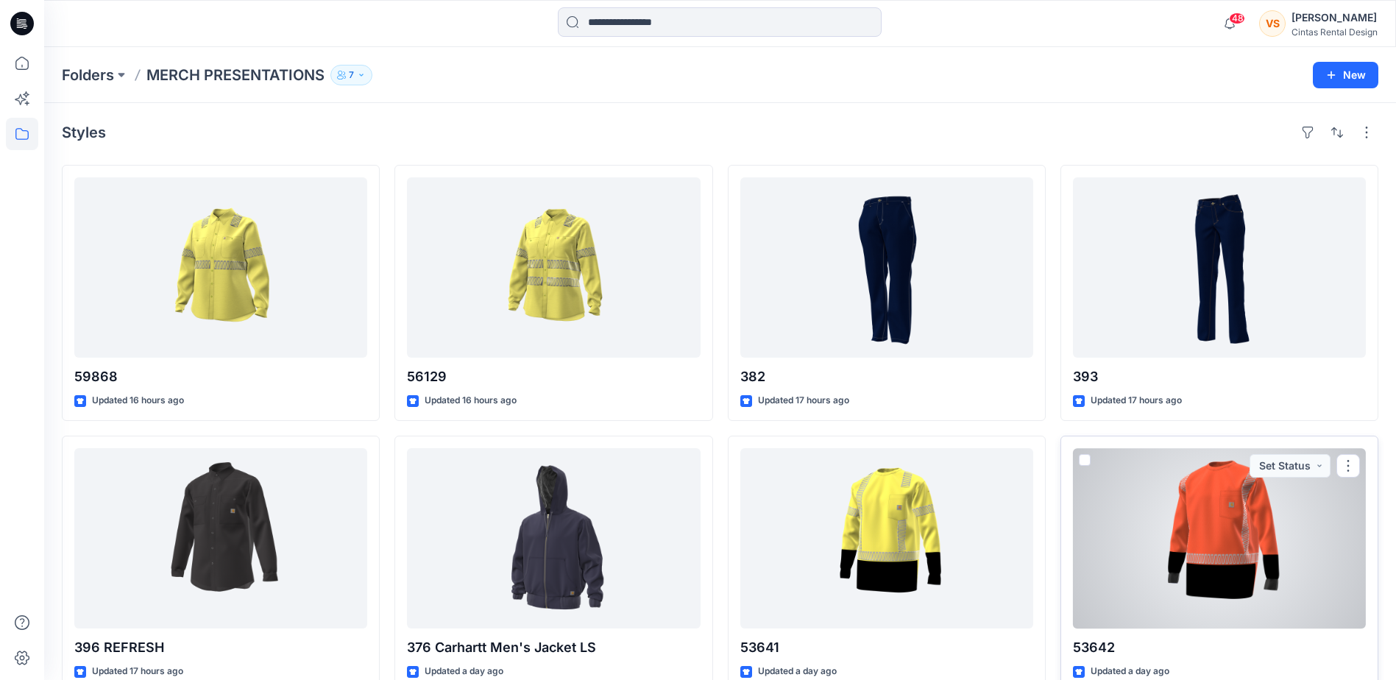
click at [1252, 516] on div at bounding box center [1219, 538] width 293 height 180
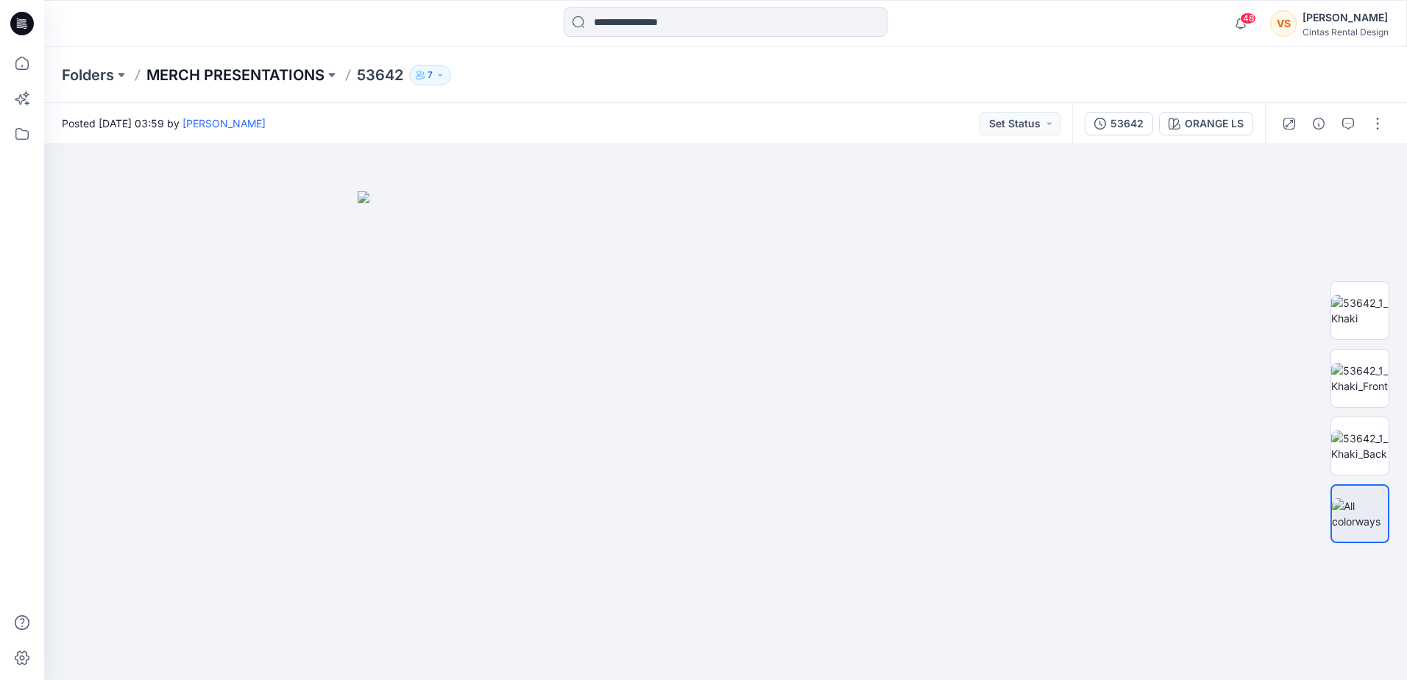
click at [297, 72] on p "MERCH PRESENTATIONS" at bounding box center [235, 75] width 178 height 21
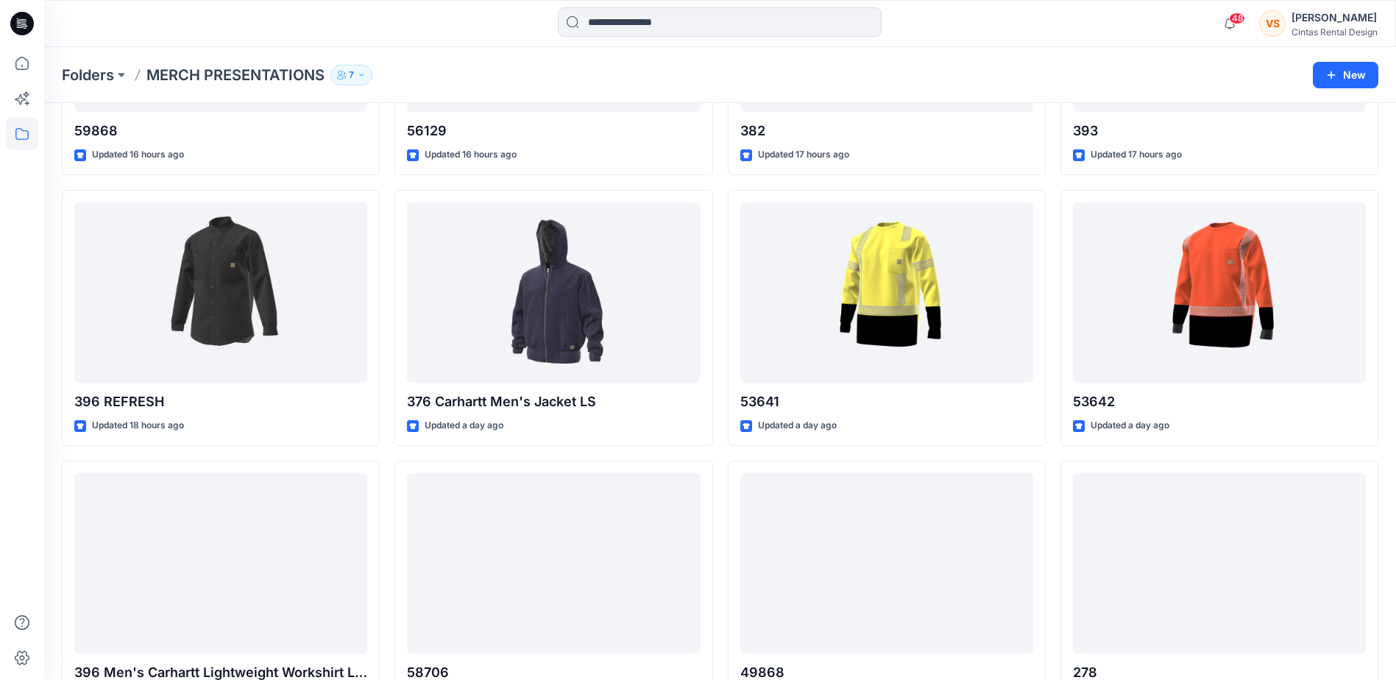
scroll to position [353, 0]
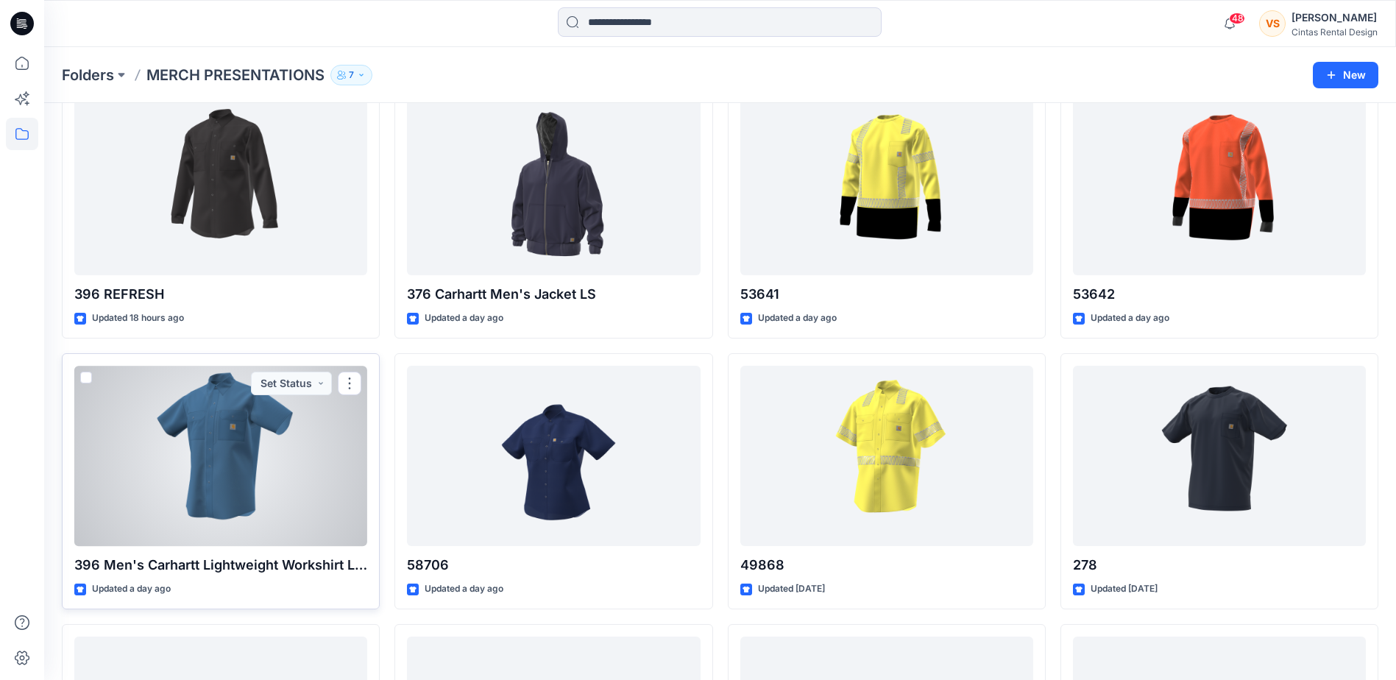
click at [166, 441] on div at bounding box center [220, 456] width 293 height 180
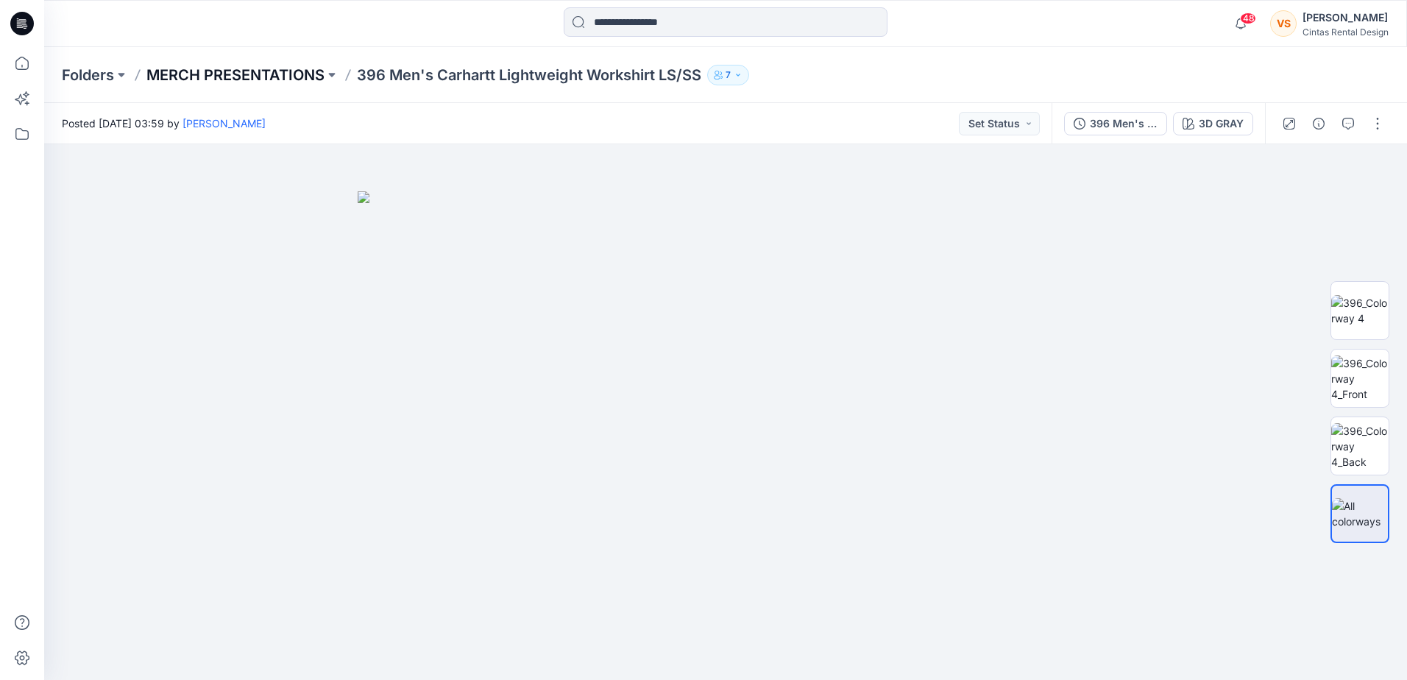
click at [302, 74] on p "MERCH PRESENTATIONS" at bounding box center [235, 75] width 178 height 21
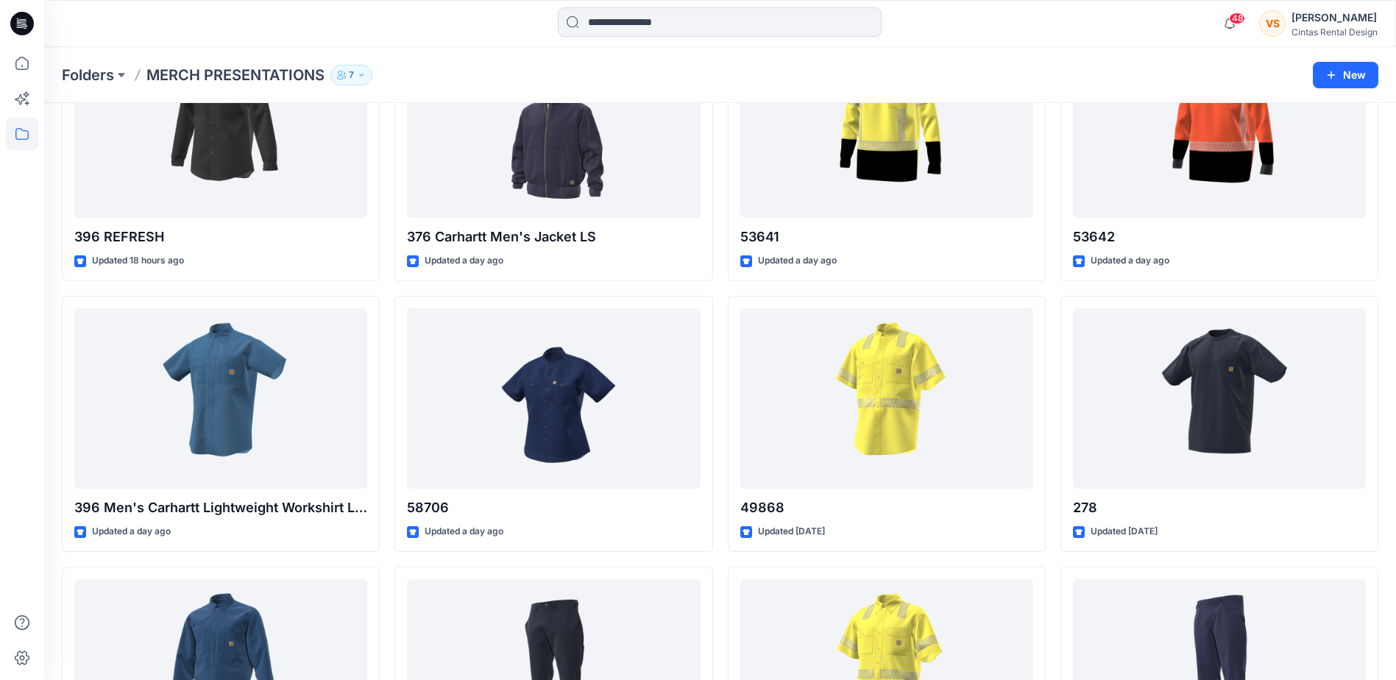
scroll to position [409, 0]
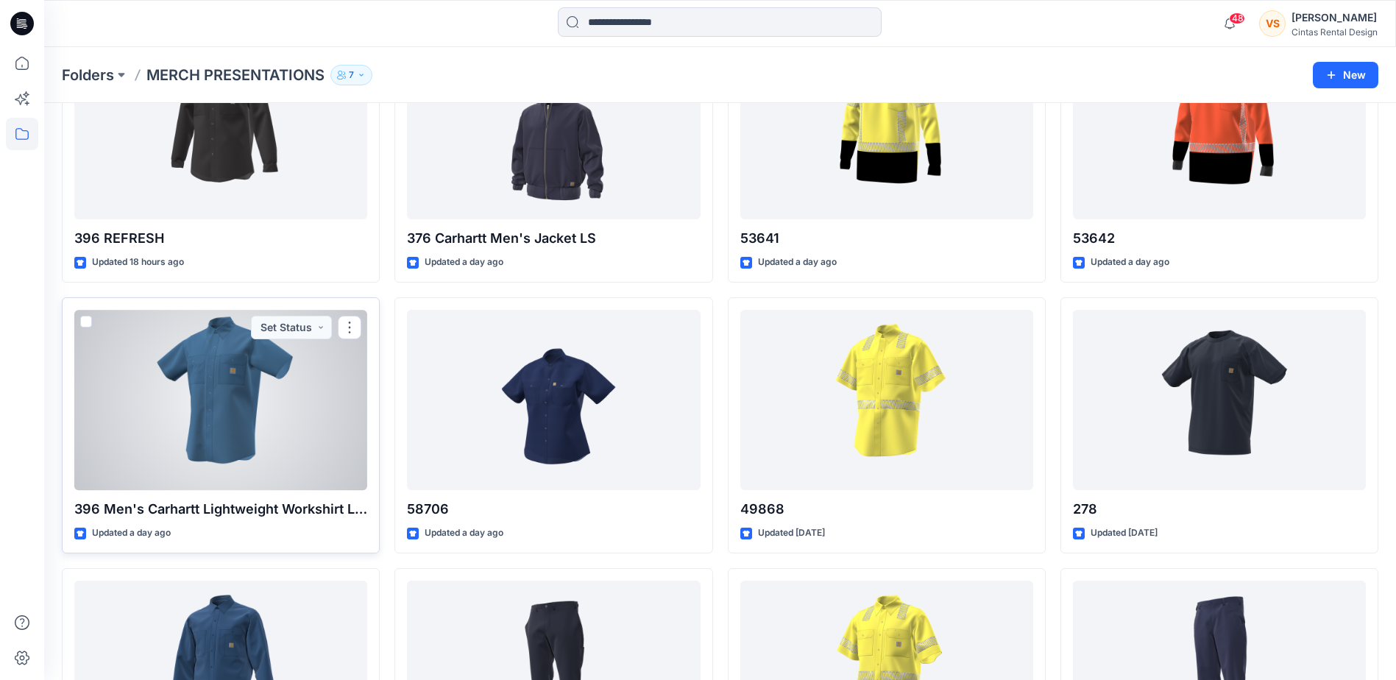
click at [258, 417] on div at bounding box center [220, 400] width 293 height 180
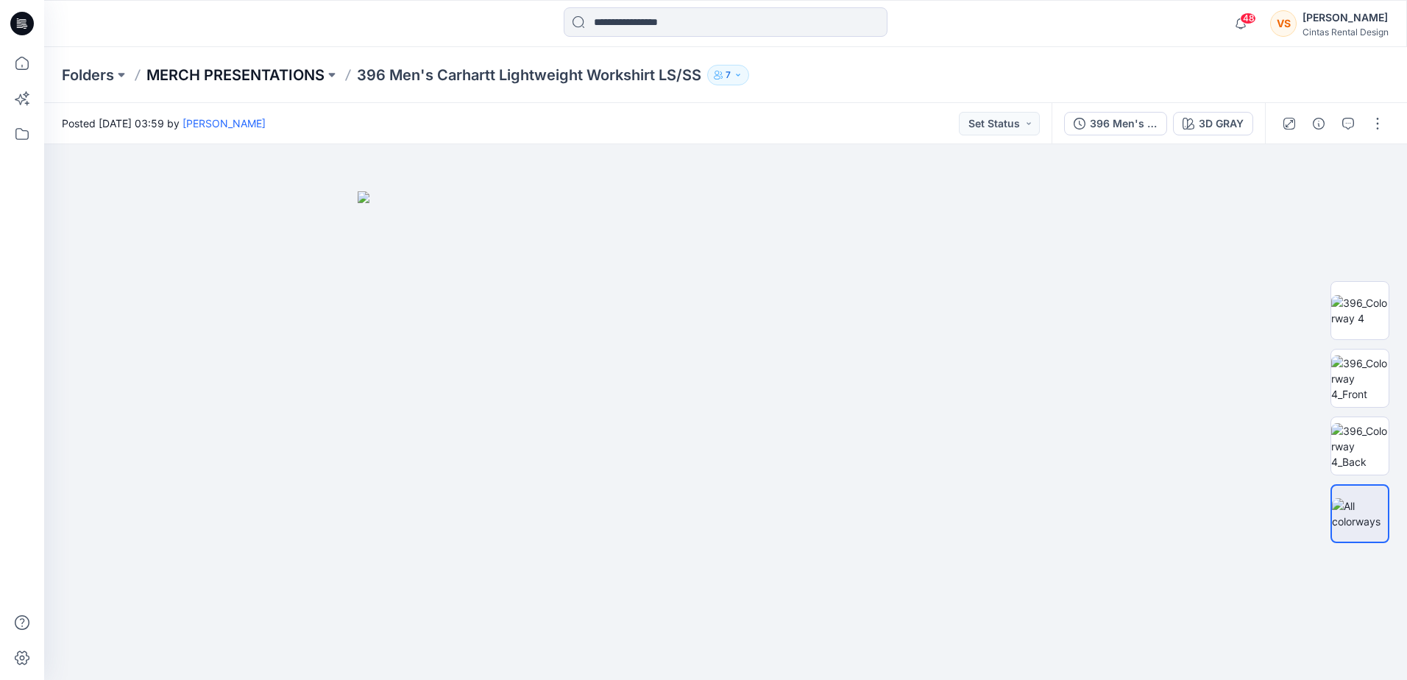
click at [286, 80] on p "MERCH PRESENTATIONS" at bounding box center [235, 75] width 178 height 21
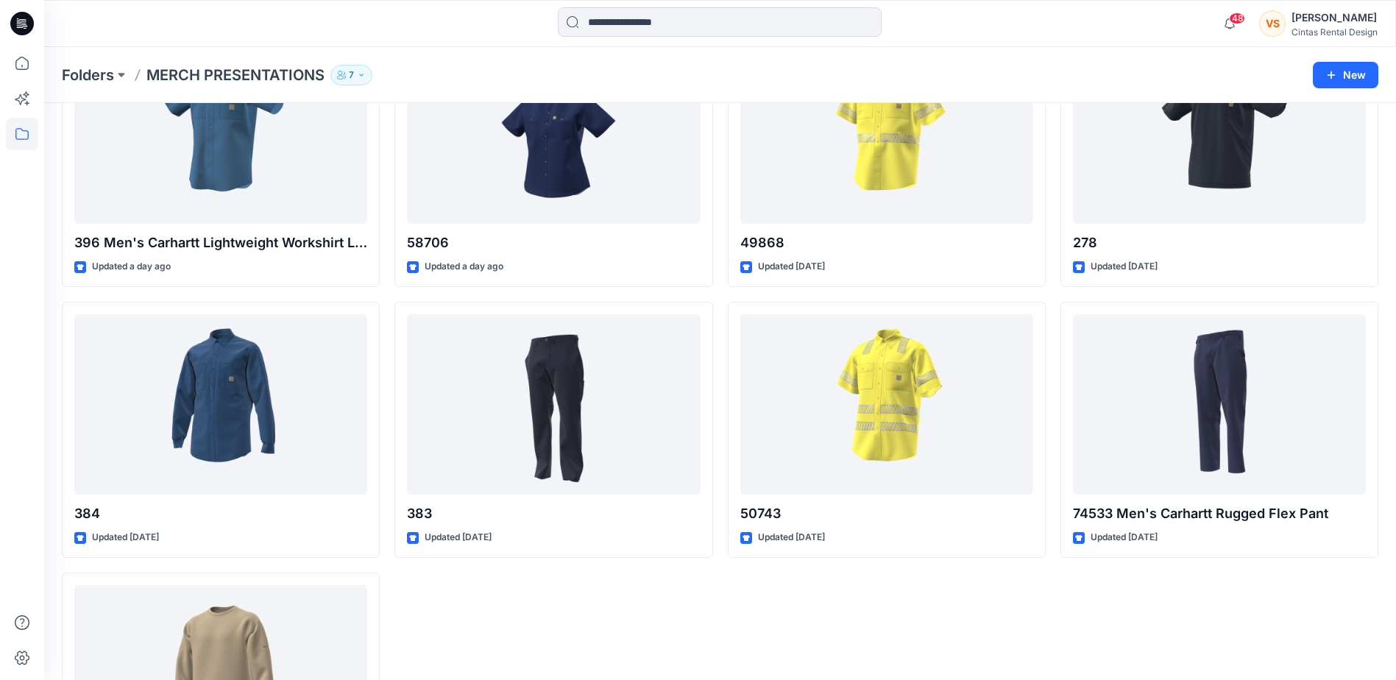
scroll to position [681, 0]
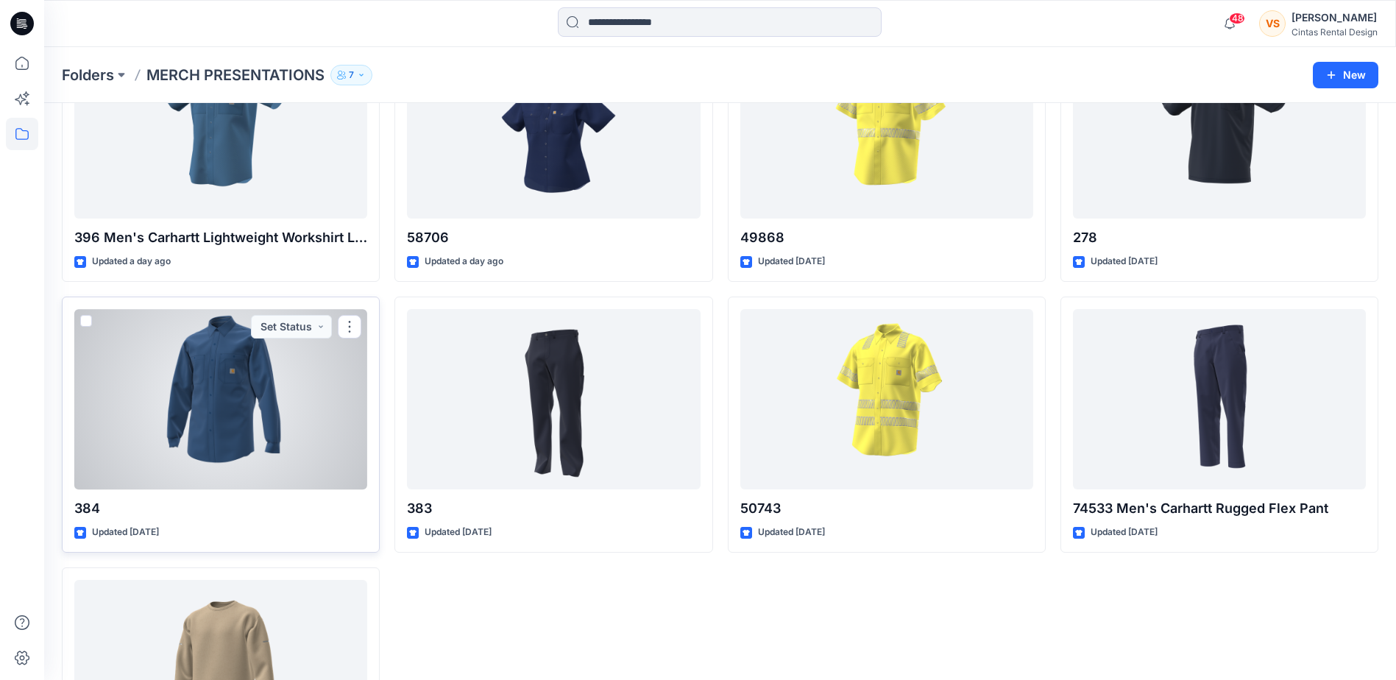
click at [247, 431] on div at bounding box center [220, 399] width 293 height 180
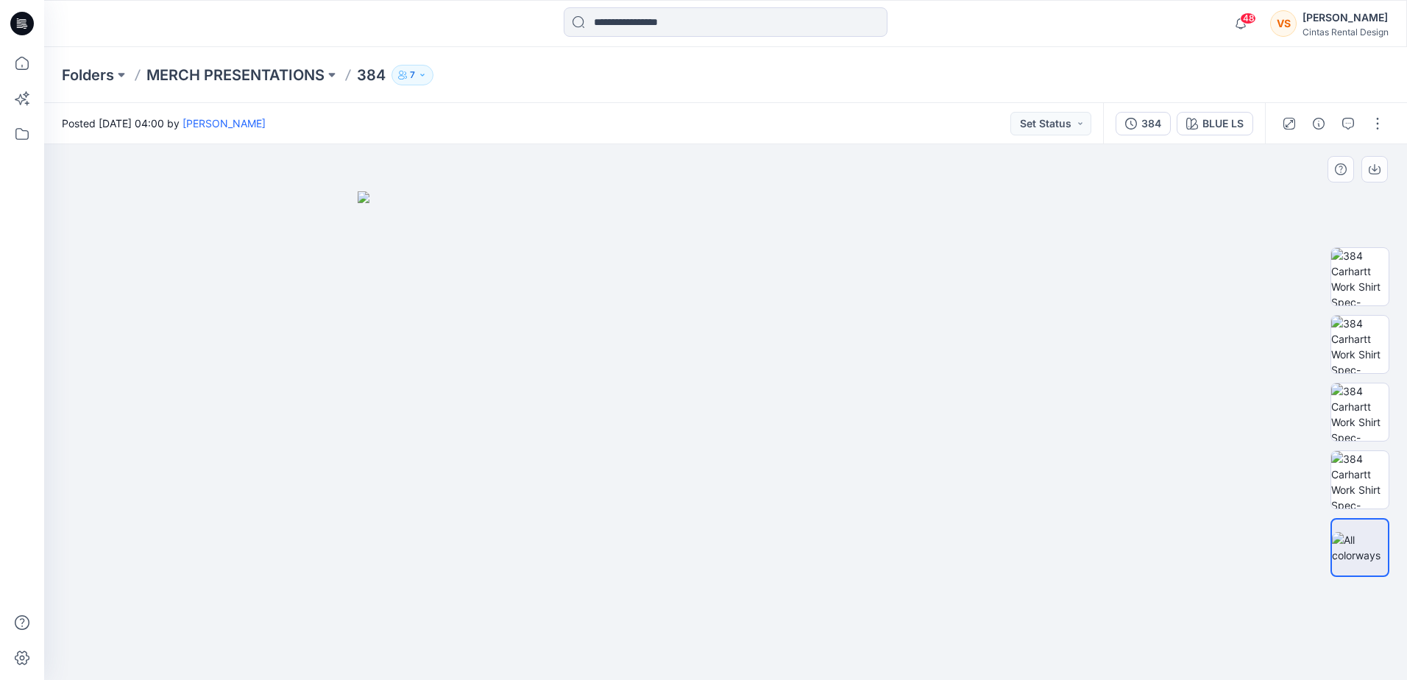
click at [759, 428] on img at bounding box center [726, 435] width 736 height 489
click at [258, 80] on p "MERCH PRESENTATIONS" at bounding box center [235, 75] width 178 height 21
